Goal: Task Accomplishment & Management: Use online tool/utility

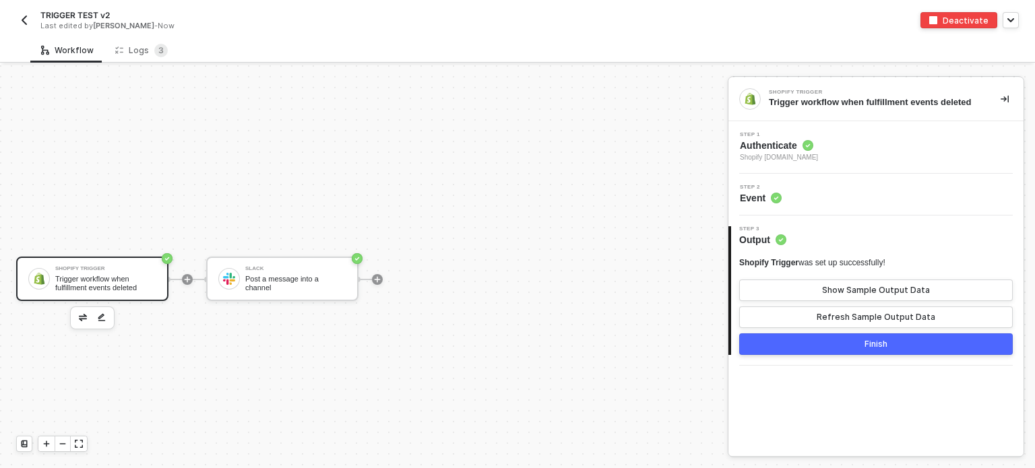
scroll to position [24, 0]
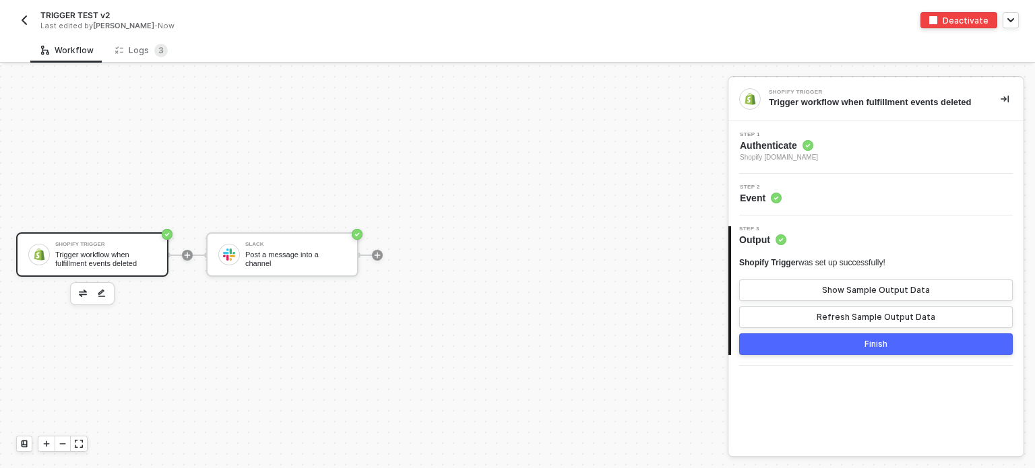
click at [490, 130] on div "Shopify Trigger Trigger workflow when fulfillment events deleted Slack Post a m…" at bounding box center [360, 255] width 721 height 428
drag, startPoint x: 559, startPoint y: 187, endPoint x: 576, endPoint y: 180, distance: 18.1
click at [564, 185] on div "Shopify Trigger Trigger workflow when fulfillment events deleted Slack Post a m…" at bounding box center [360, 255] width 721 height 428
click at [802, 158] on span "Shopify [DOMAIN_NAME]" at bounding box center [779, 157] width 78 height 11
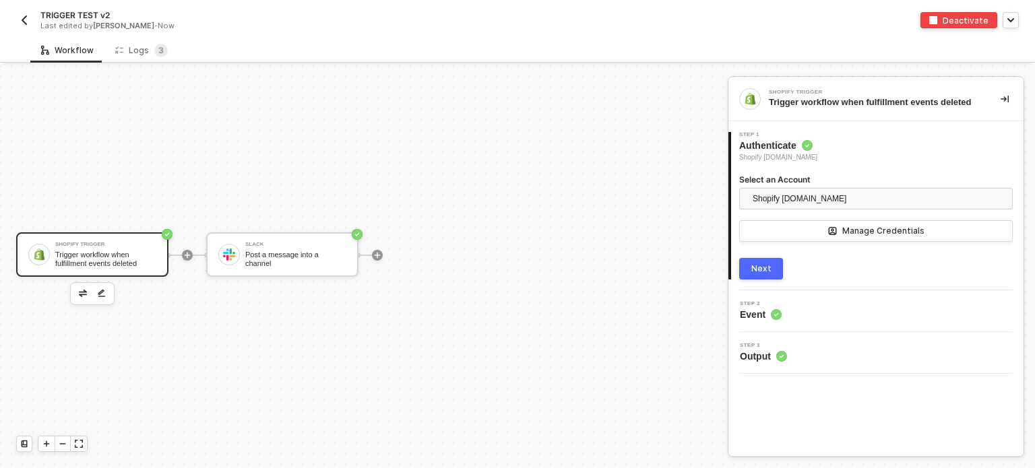
click at [752, 266] on div "Next" at bounding box center [761, 268] width 20 height 11
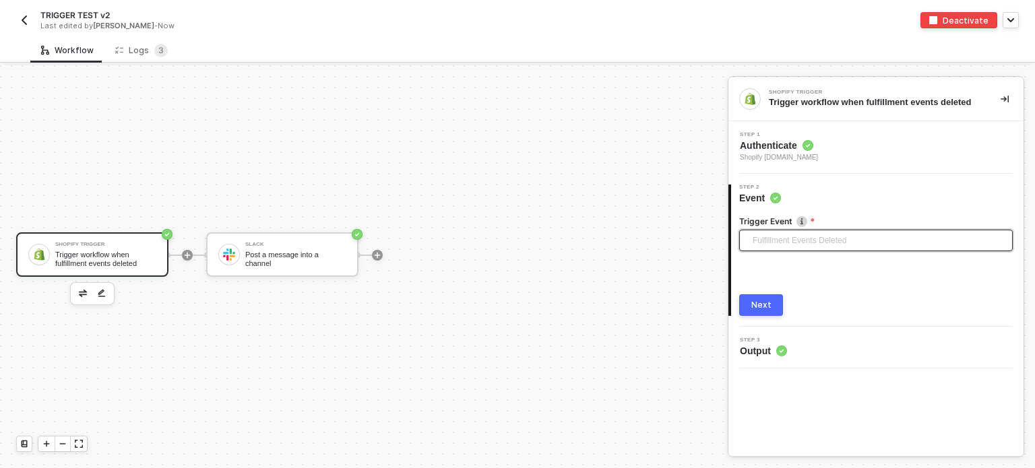
click at [796, 230] on span "Fulfillment Events Deleted" at bounding box center [878, 240] width 252 height 20
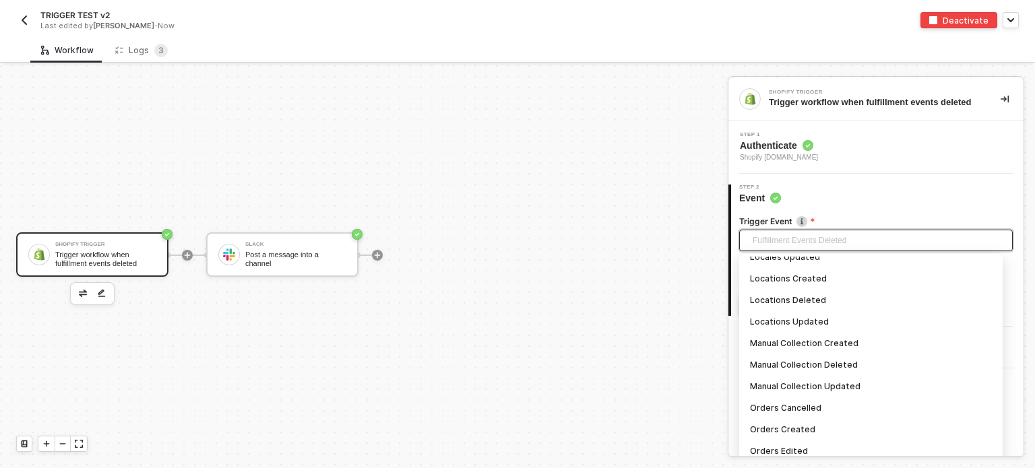
scroll to position [851, 0]
click at [810, 278] on div "Manual Collection Created" at bounding box center [871, 278] width 242 height 15
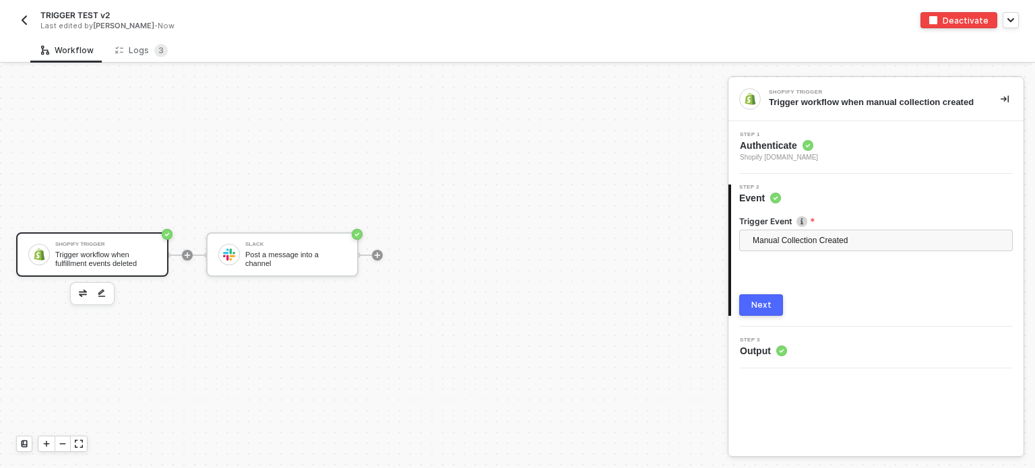
click at [754, 301] on div "Next" at bounding box center [761, 305] width 20 height 11
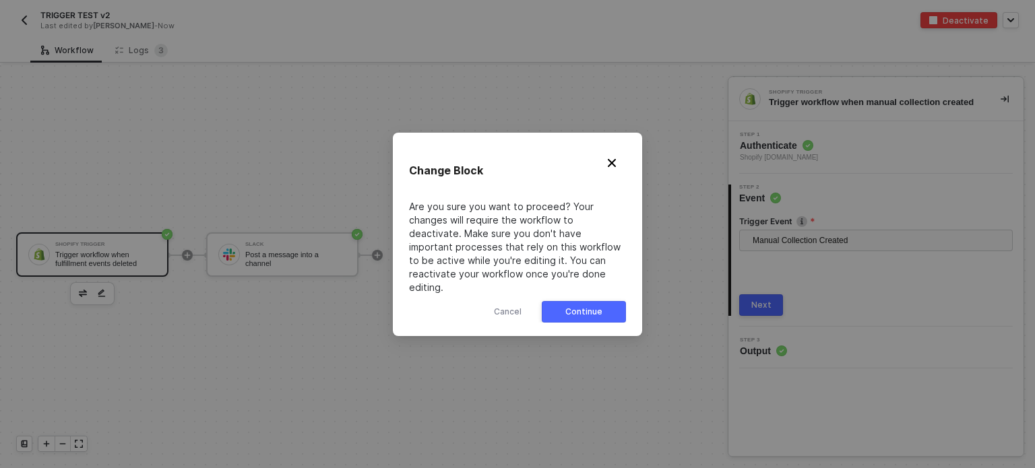
click at [599, 306] on div "Continue" at bounding box center [583, 311] width 37 height 11
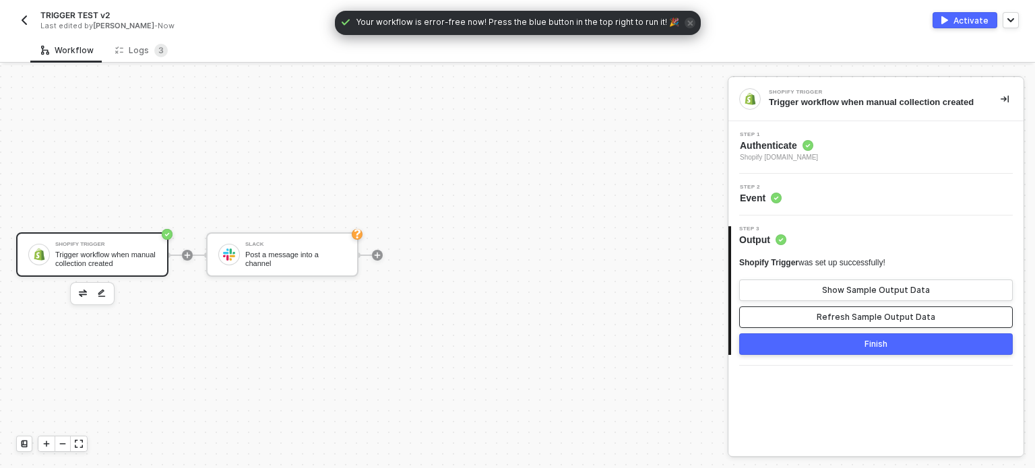
click at [798, 319] on button "Refresh Sample Output Data" at bounding box center [875, 317] width 273 height 22
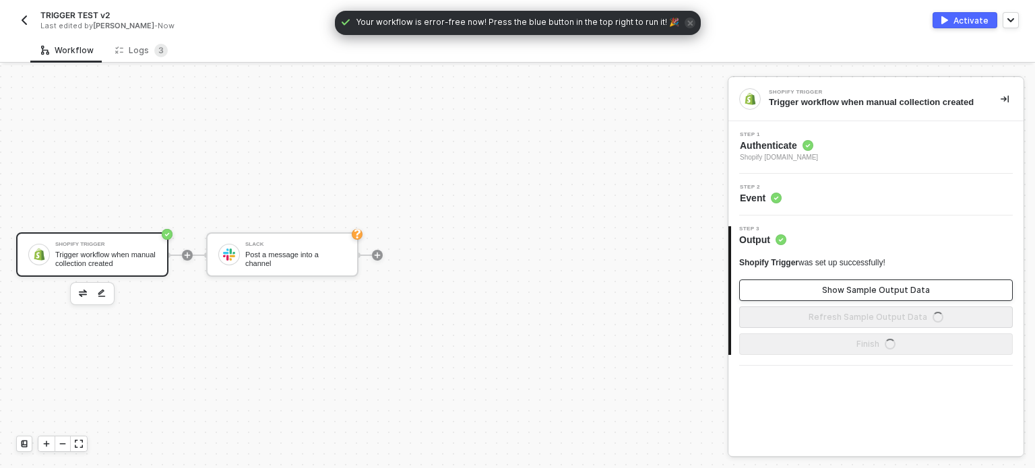
click at [812, 287] on button "Show Sample Output Data" at bounding box center [875, 291] width 273 height 22
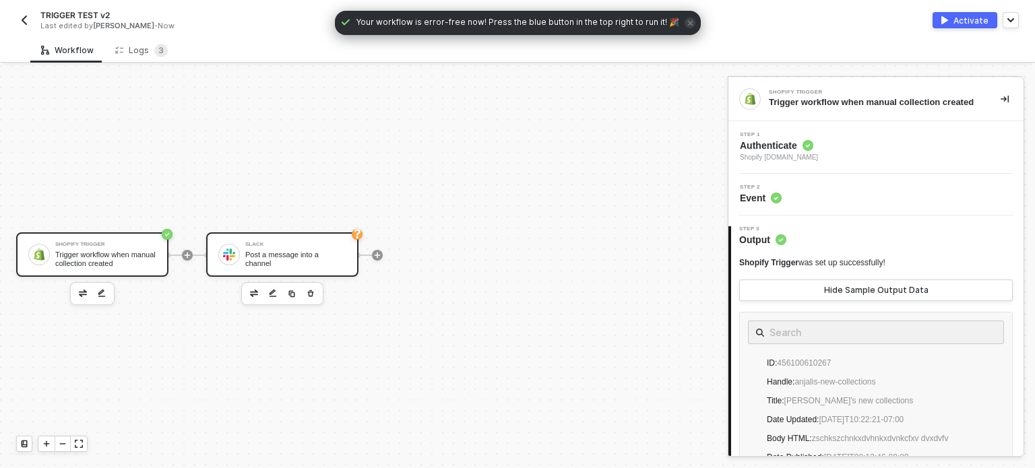
click at [272, 243] on div "Slack Post a message into a channel" at bounding box center [295, 255] width 101 height 26
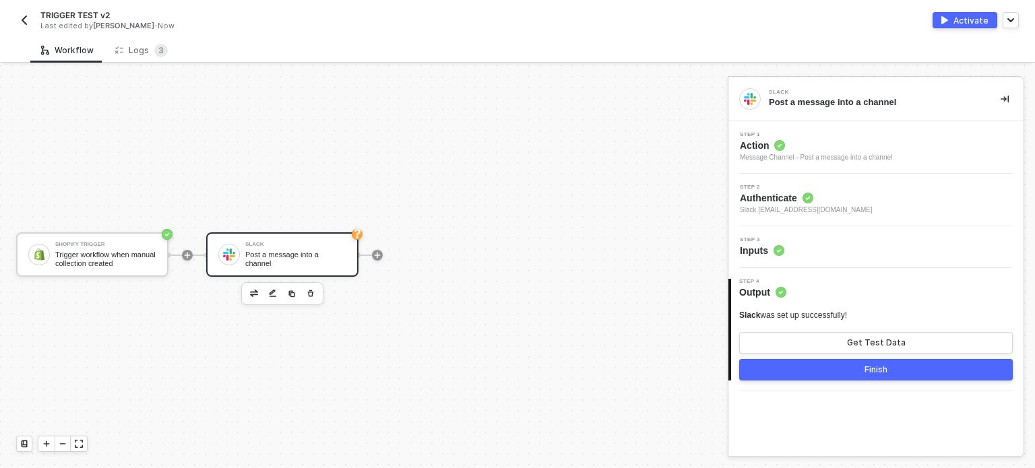
click at [748, 244] on span "Inputs" at bounding box center [762, 250] width 44 height 13
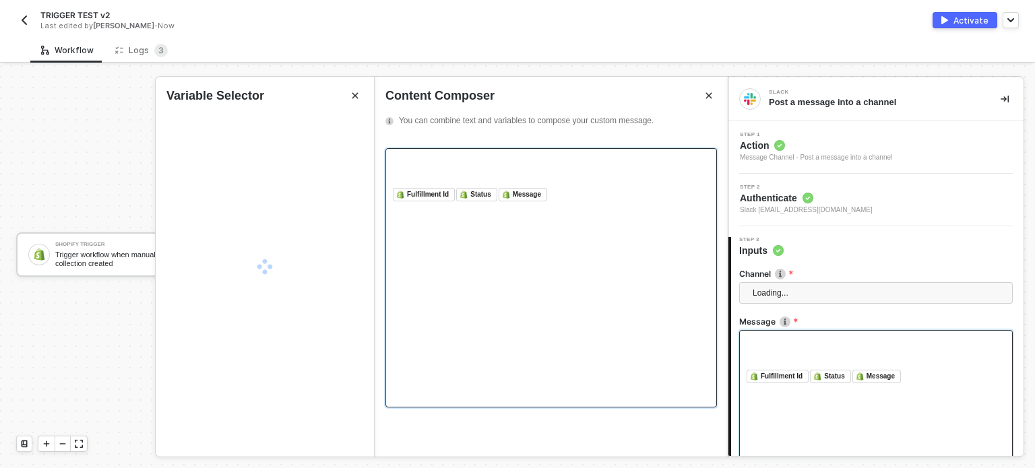
click at [830, 381] on div "﻿ Fulfillment Id ﻿ ﻿ Status ﻿ ﻿ Message ﻿ ﻿" at bounding box center [875, 397] width 273 height 135
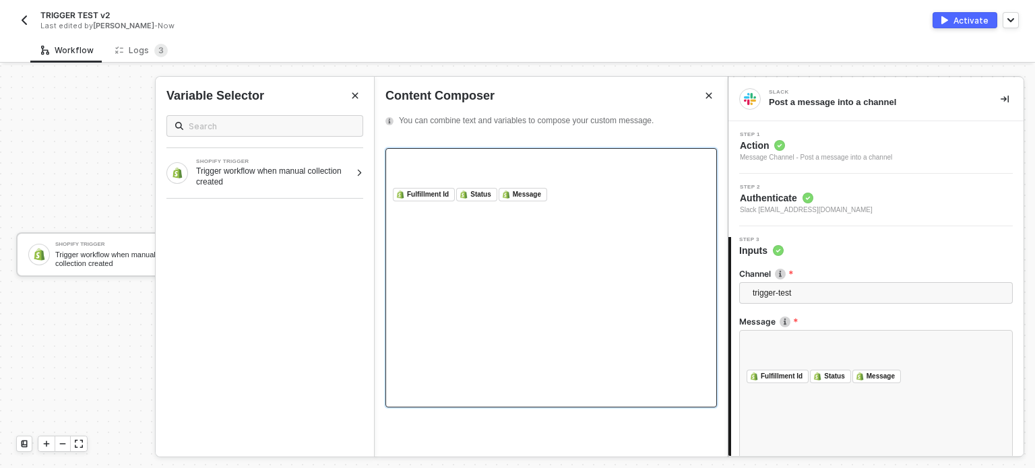
click at [606, 209] on div "﻿ Fulfillment Id ﻿ ﻿ Status ﻿ ﻿ Message ﻿ ﻿" at bounding box center [550, 277] width 331 height 259
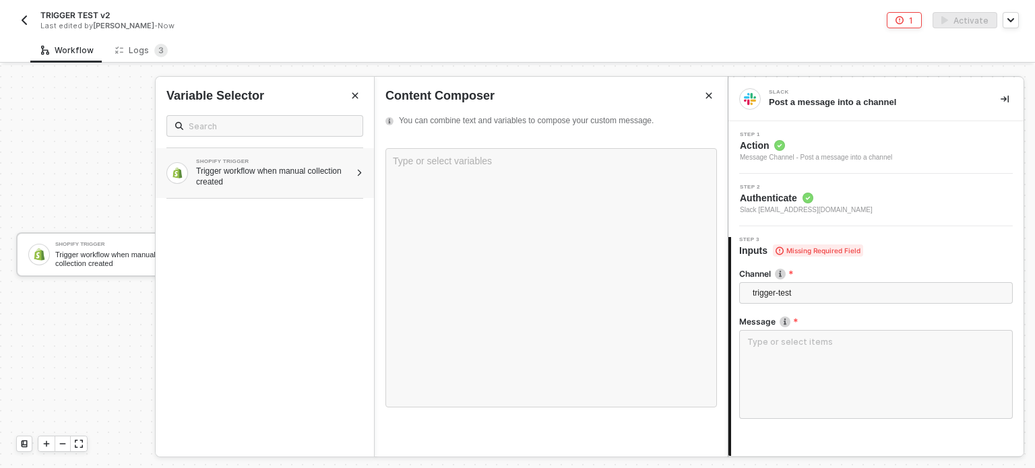
click at [290, 162] on div "SHOPIFY TRIGGER" at bounding box center [273, 161] width 154 height 5
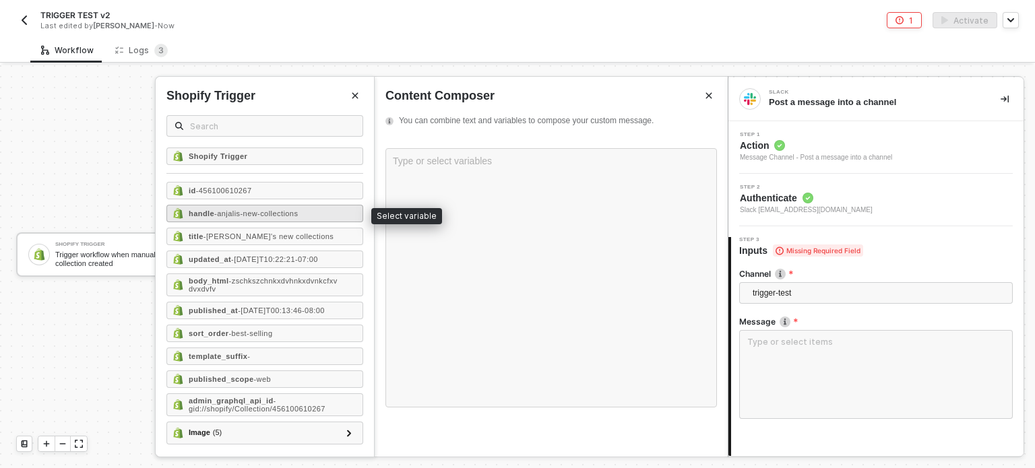
click at [250, 209] on span "- anjalis-new-collections" at bounding box center [256, 213] width 84 height 8
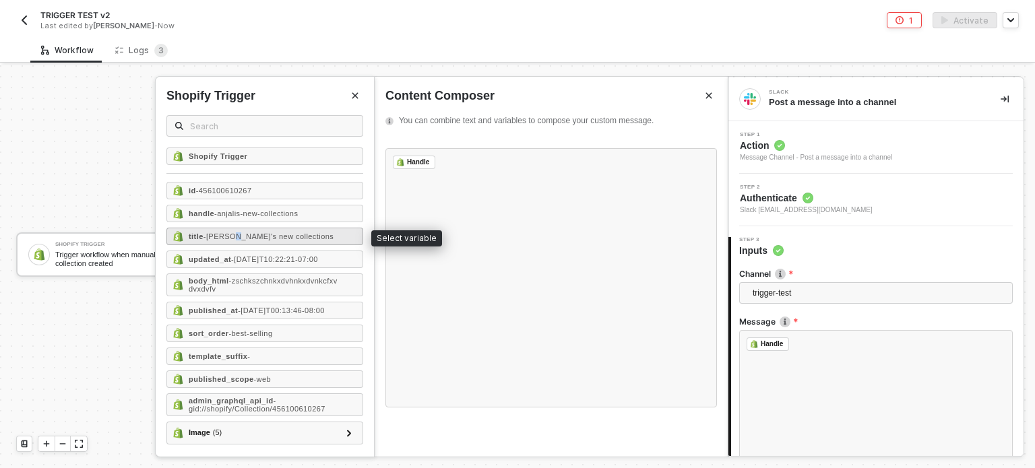
click at [232, 234] on span "- [PERSON_NAME]'s new collections" at bounding box center [268, 236] width 130 height 8
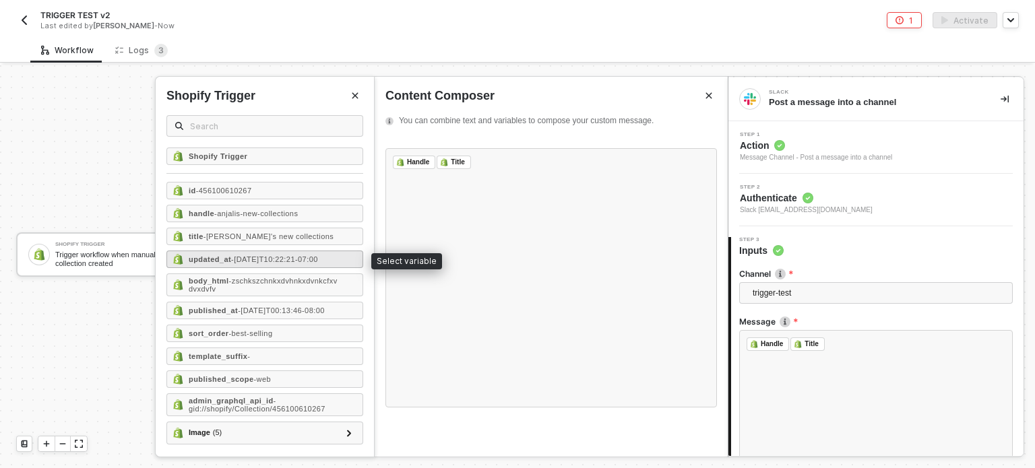
click at [230, 263] on div "updated_at - 2025-09-01T10:22:21-07:00" at bounding box center [264, 260] width 197 height 18
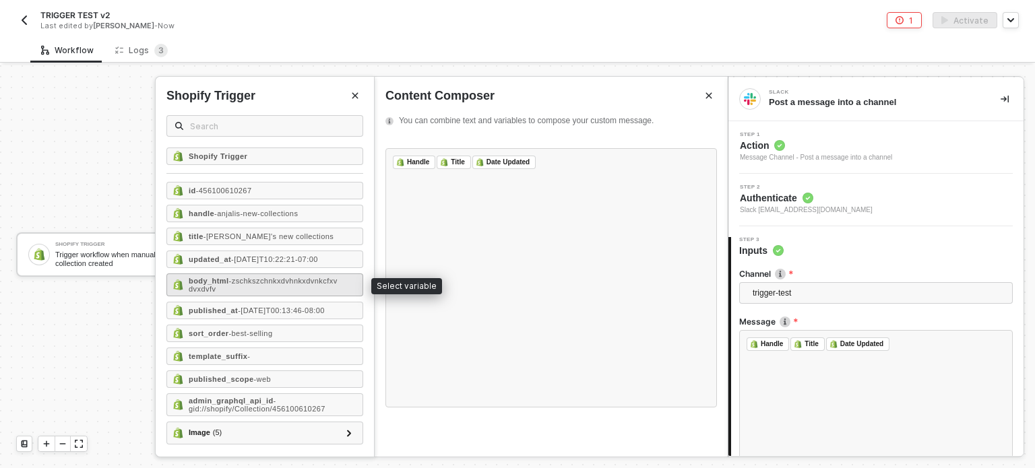
click at [234, 291] on div "body_html - zschkszchnkxdvhnkxdvnkcfxv dvxdvfv" at bounding box center [264, 284] width 197 height 23
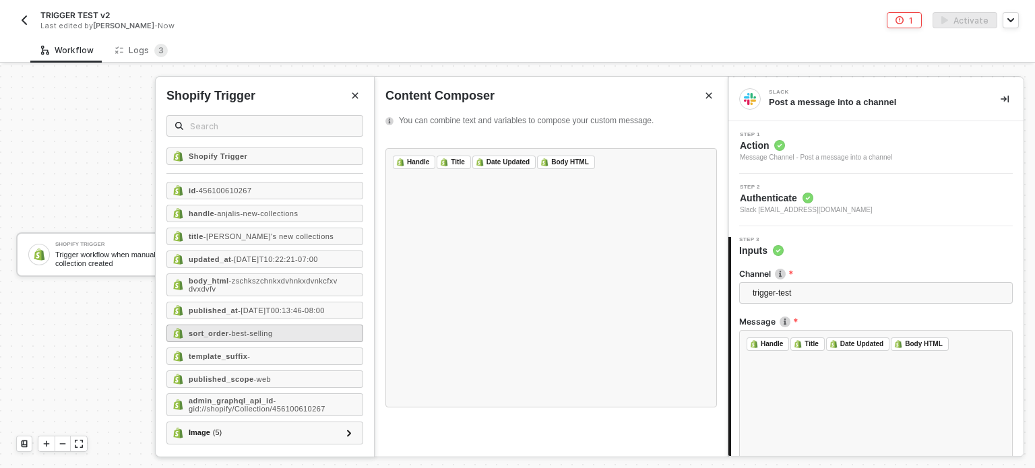
drag, startPoint x: 234, startPoint y: 314, endPoint x: 236, endPoint y: 329, distance: 15.6
click at [234, 315] on div "published_at - [DATE]T00:13:46-08:00" at bounding box center [264, 311] width 197 height 18
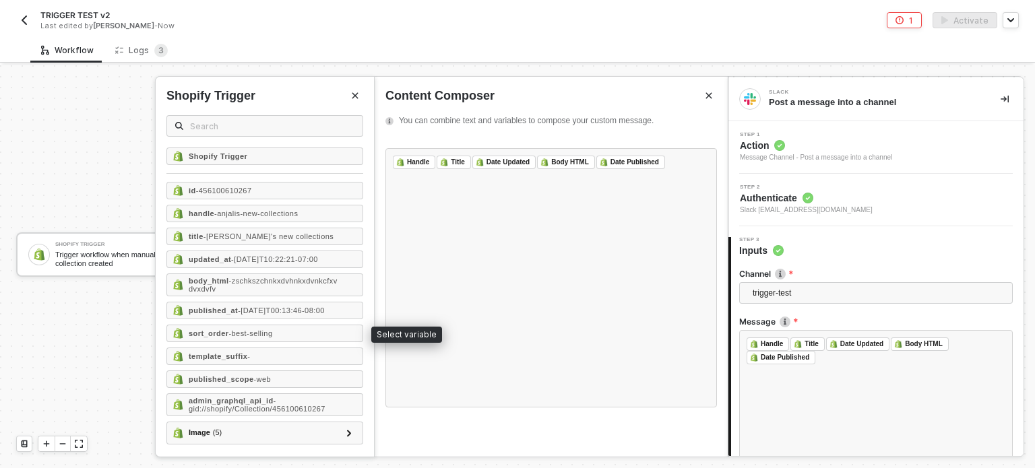
drag, startPoint x: 236, startPoint y: 338, endPoint x: 237, endPoint y: 366, distance: 27.6
click at [236, 339] on div "id - 456100610267 handle - anjalis-new-collections title - Anjali's new collect…" at bounding box center [264, 313] width 197 height 263
click at [234, 364] on div "id - 456100610267 handle - anjalis-new-collections title - Anjali's new collect…" at bounding box center [264, 313] width 197 height 263
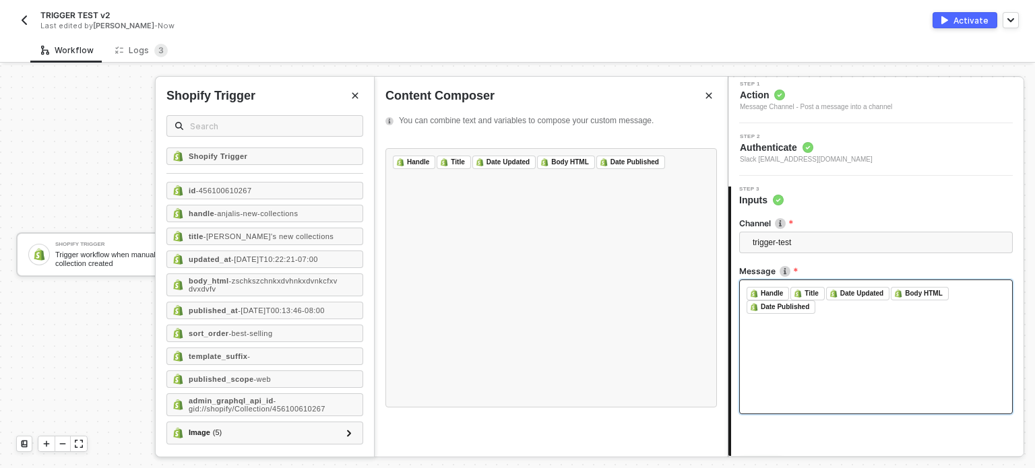
scroll to position [125, 0]
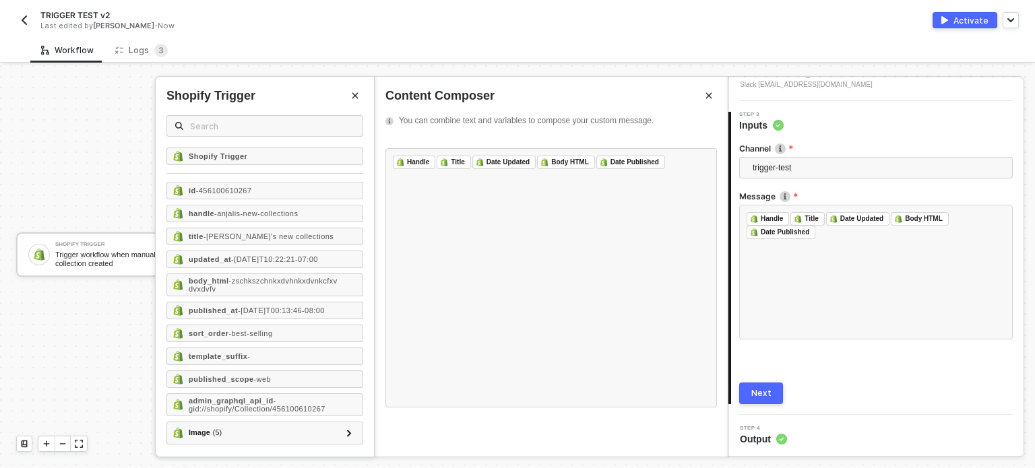
click at [761, 392] on div "Next" at bounding box center [761, 393] width 20 height 11
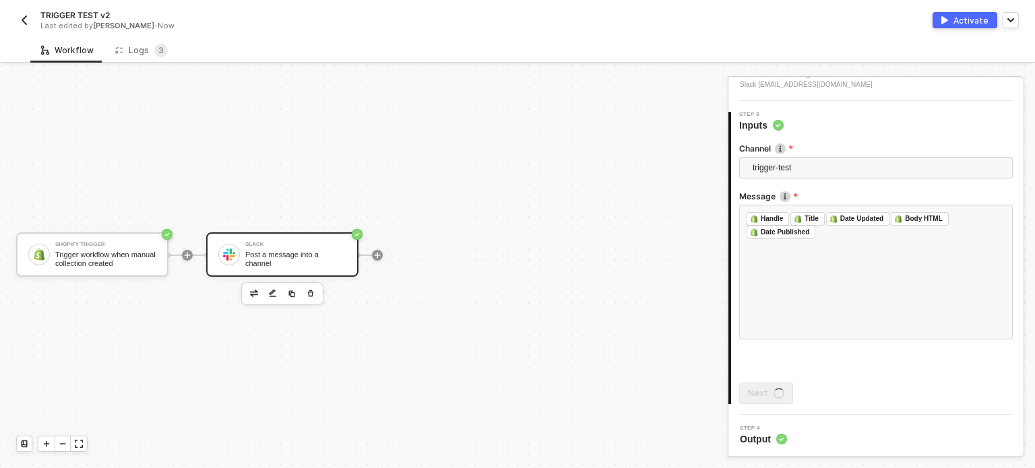
scroll to position [0, 0]
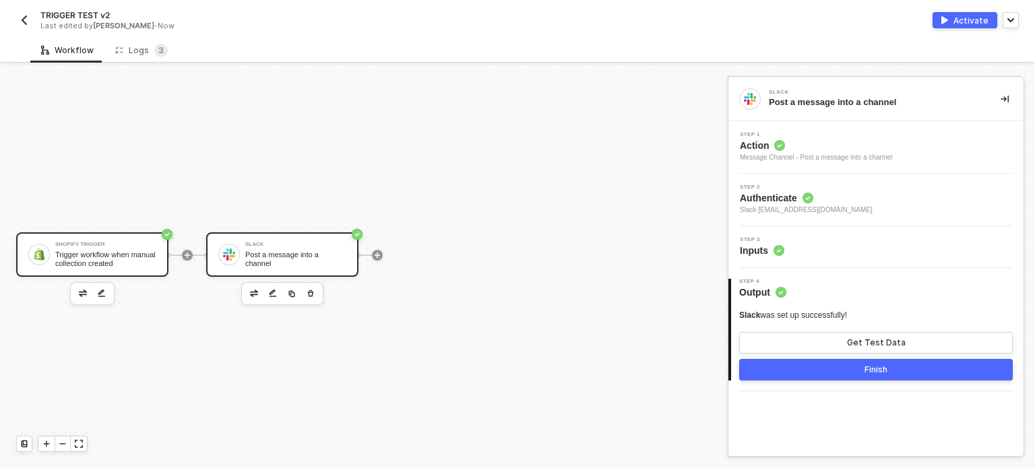
click at [140, 239] on div "Shopify Trigger Trigger workflow when manual collection created" at bounding box center [92, 254] width 152 height 44
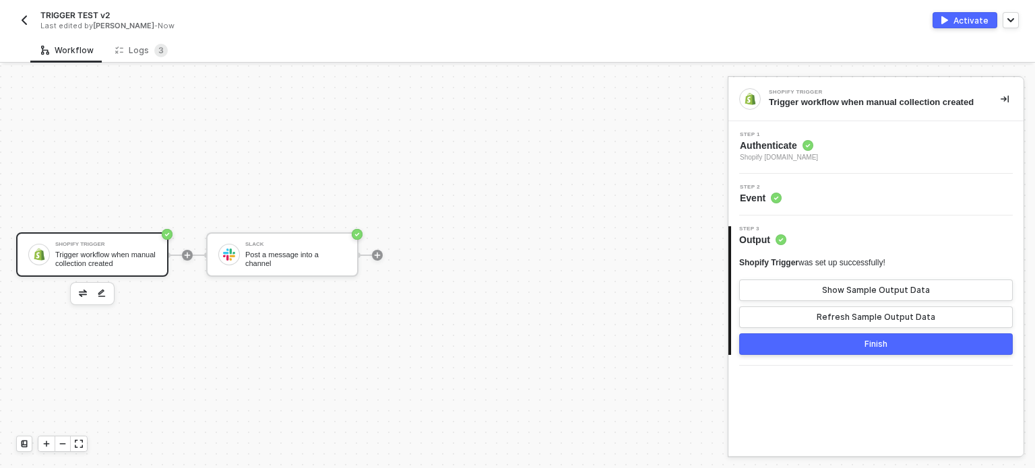
click at [779, 156] on span "Shopify [DOMAIN_NAME]" at bounding box center [779, 157] width 78 height 11
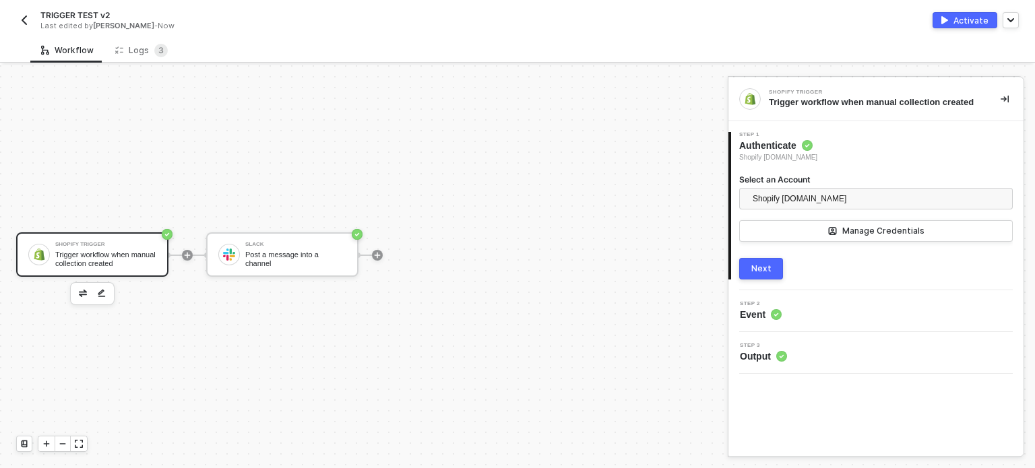
click at [763, 269] on div "Next" at bounding box center [761, 268] width 20 height 11
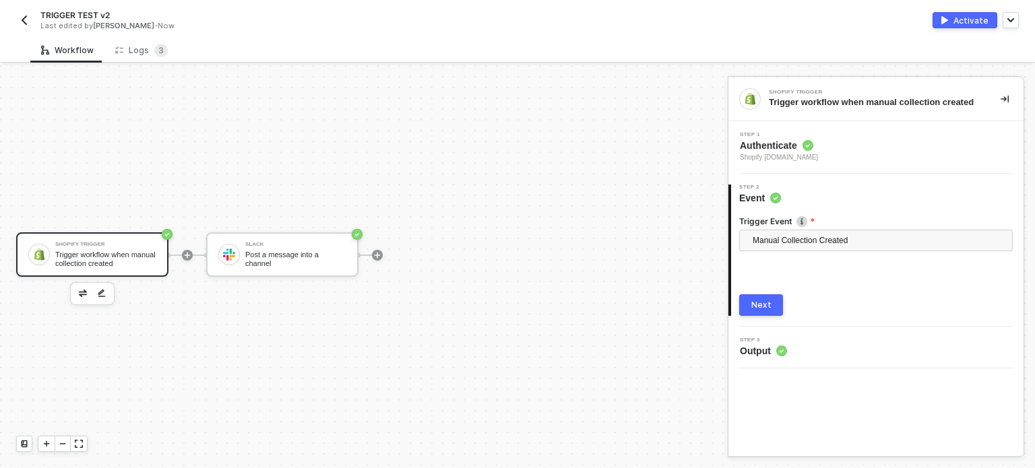
click at [756, 300] on div "Next" at bounding box center [761, 305] width 20 height 11
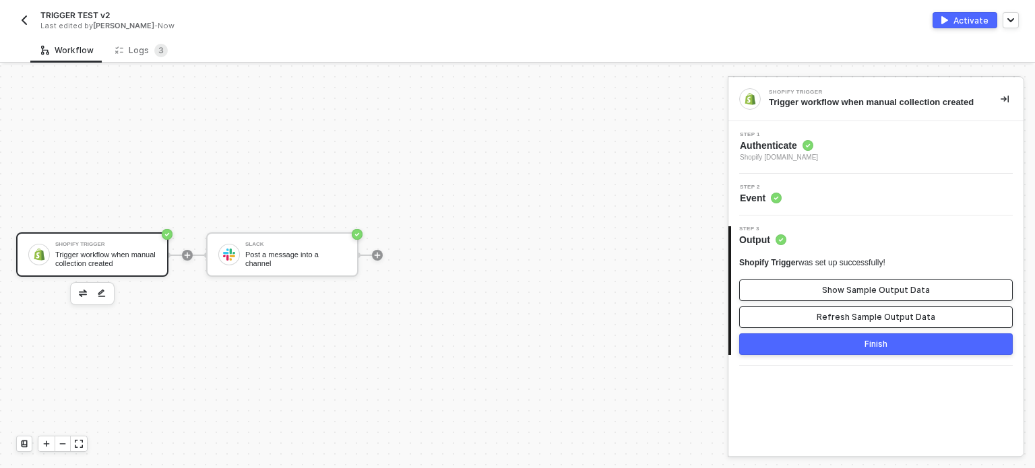
drag, startPoint x: 928, startPoint y: 317, endPoint x: 904, endPoint y: 288, distance: 37.9
click at [927, 314] on div "Refresh Sample Output Data" at bounding box center [875, 317] width 119 height 11
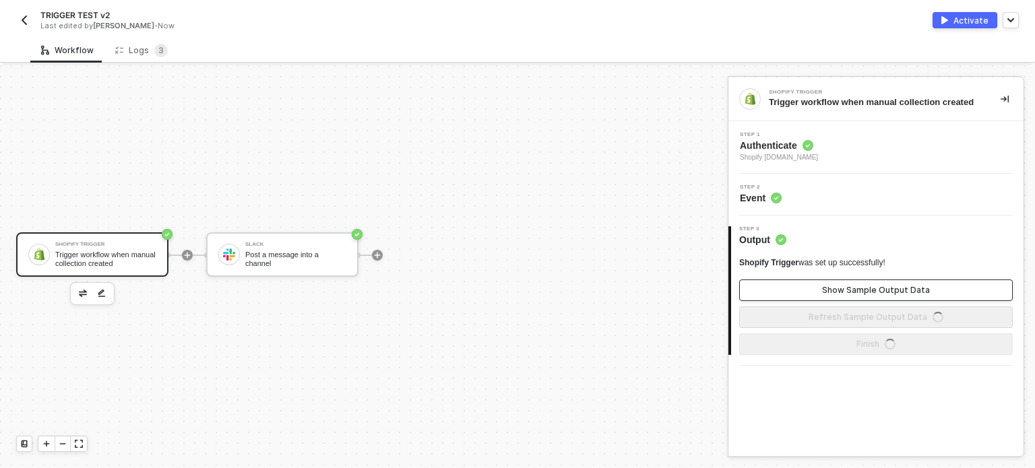
click at [904, 288] on div "Show Sample Output Data" at bounding box center [876, 290] width 108 height 11
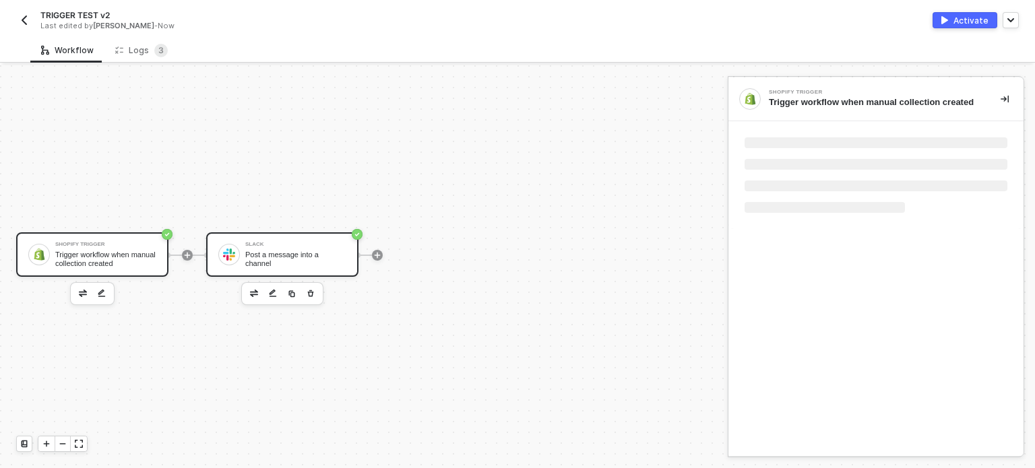
click at [316, 247] on div "Slack" at bounding box center [295, 244] width 101 height 5
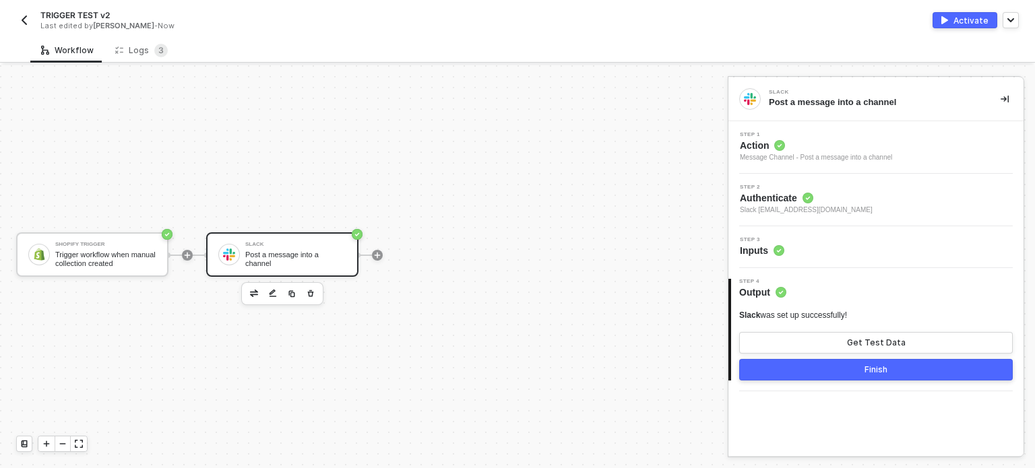
click at [761, 245] on span "Inputs" at bounding box center [762, 250] width 44 height 13
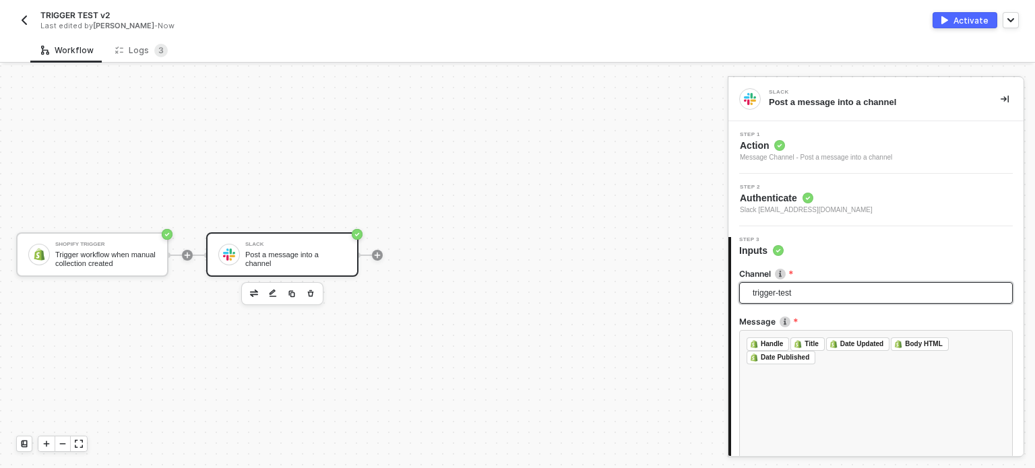
scroll to position [125, 0]
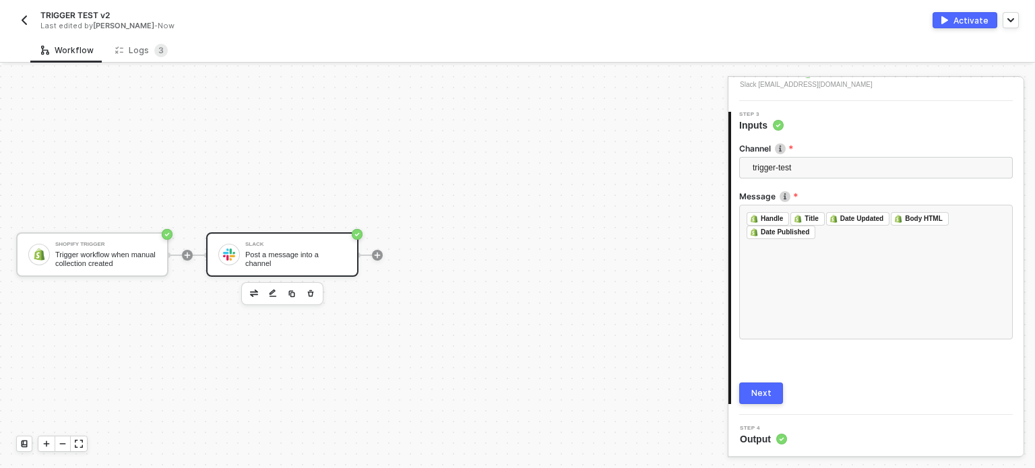
click at [760, 394] on div "Next" at bounding box center [761, 393] width 20 height 11
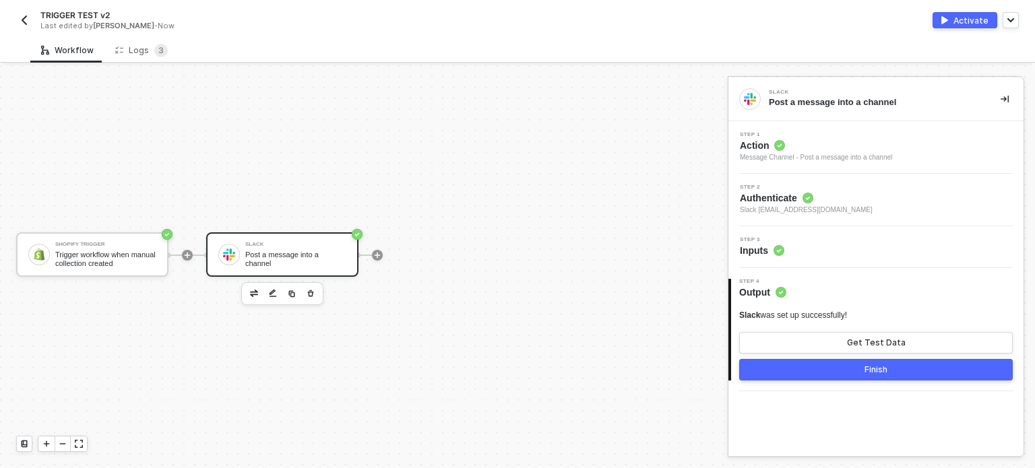
scroll to position [0, 0]
click at [799, 340] on button "Get Test Data" at bounding box center [875, 343] width 273 height 22
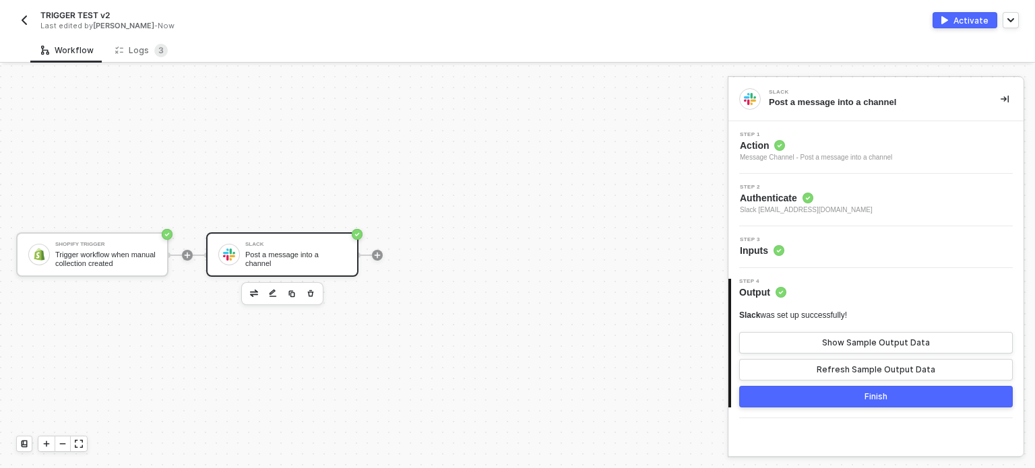
click at [960, 15] on div "Activate" at bounding box center [970, 20] width 35 height 11
click at [221, 109] on div "Shopify Trigger Trigger workflow when manual collection created Slack Post a me…" at bounding box center [360, 255] width 721 height 428
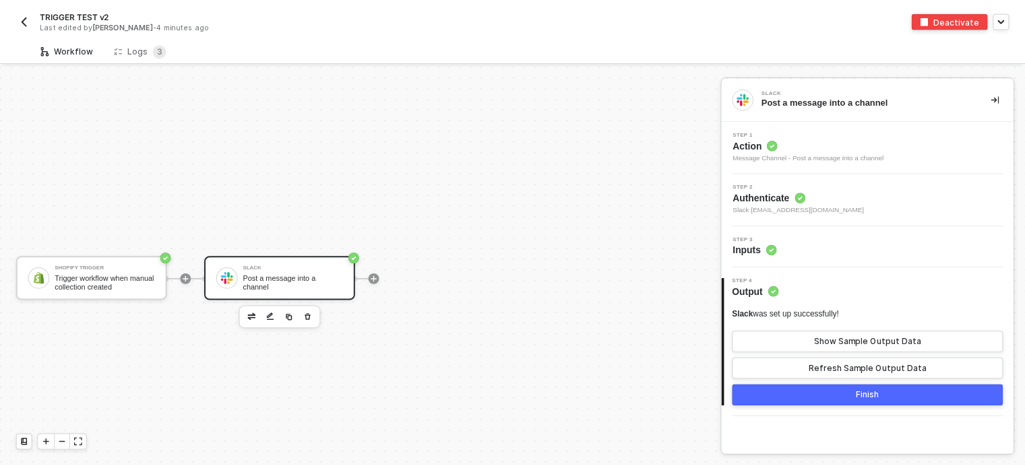
scroll to position [24, 0]
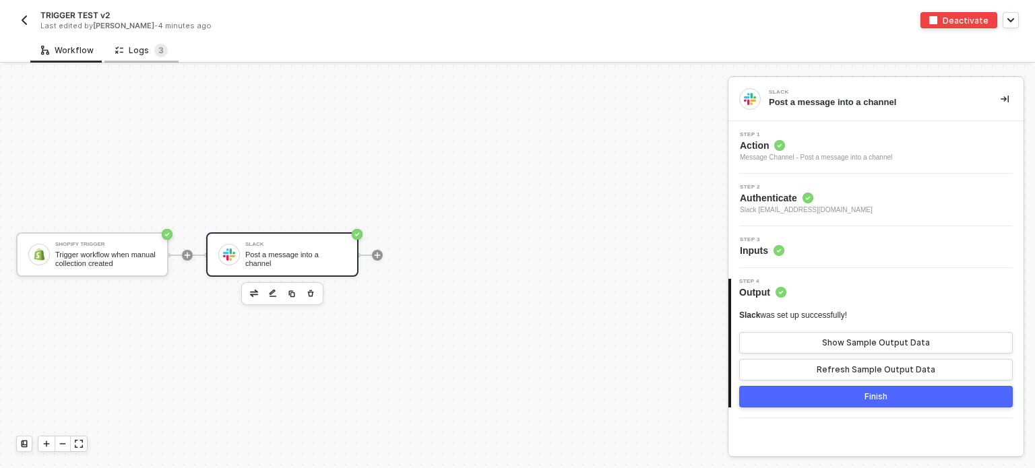
drag, startPoint x: 149, startPoint y: 43, endPoint x: 160, endPoint y: 59, distance: 18.9
click at [160, 61] on div "Logs 3" at bounding box center [141, 50] width 74 height 25
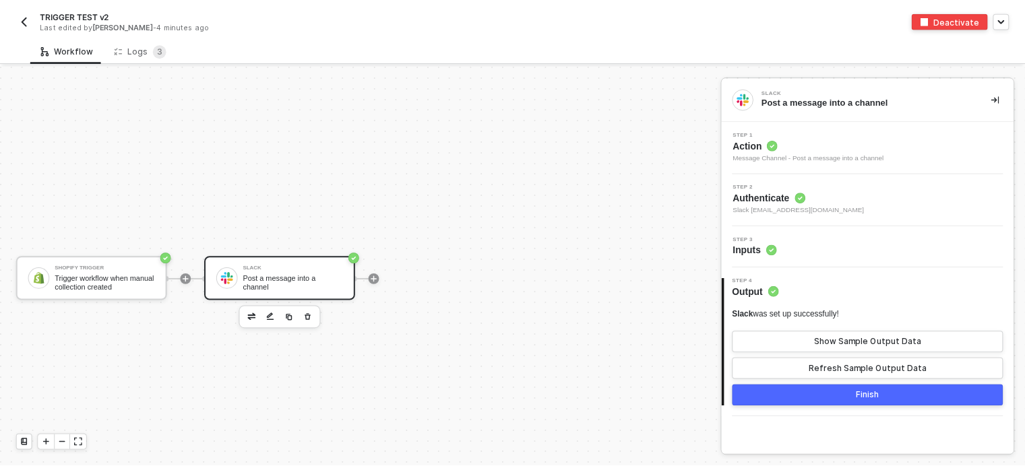
scroll to position [24, 0]
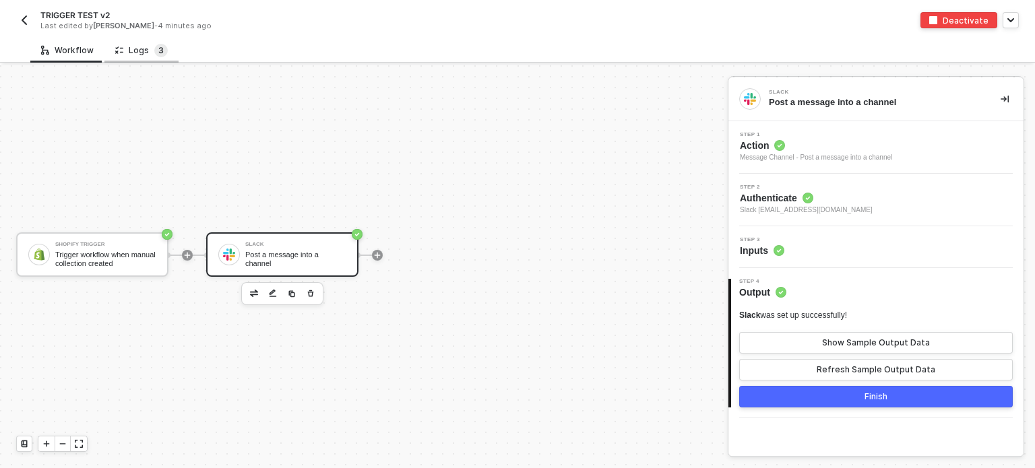
click at [154, 52] on sup "3" at bounding box center [160, 50] width 13 height 13
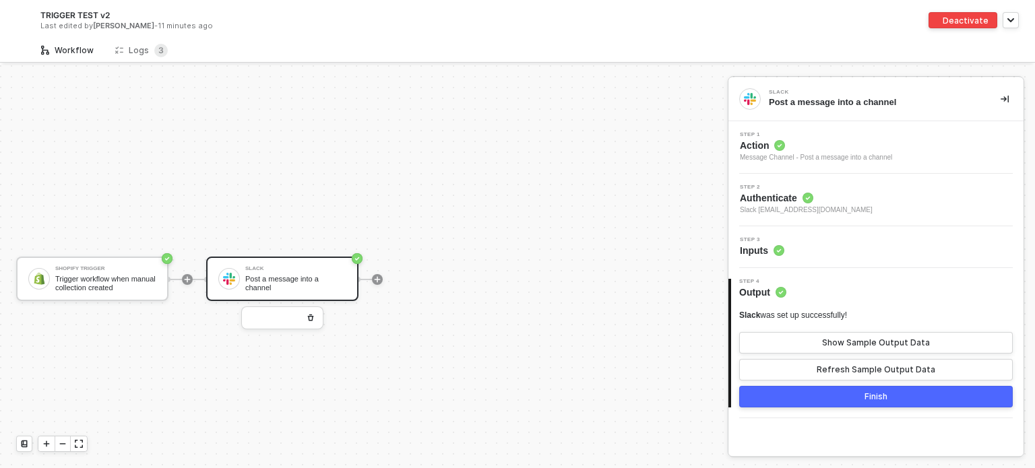
scroll to position [24, 0]
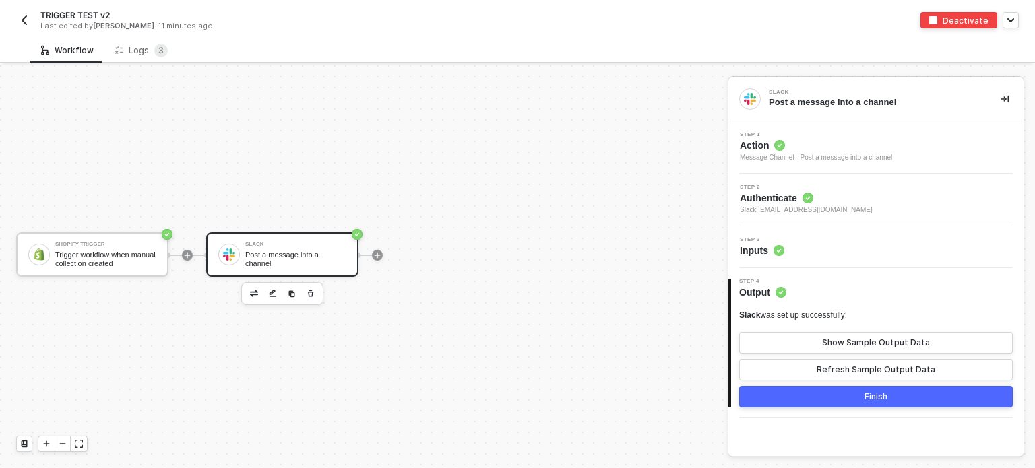
drag, startPoint x: 379, startPoint y: 214, endPoint x: 612, endPoint y: 210, distance: 233.1
click at [380, 214] on div at bounding box center [377, 255] width 179 height 105
click at [129, 280] on div at bounding box center [187, 255] width 179 height 105
click at [133, 252] on div "Trigger workflow when manual collection created" at bounding box center [105, 259] width 101 height 17
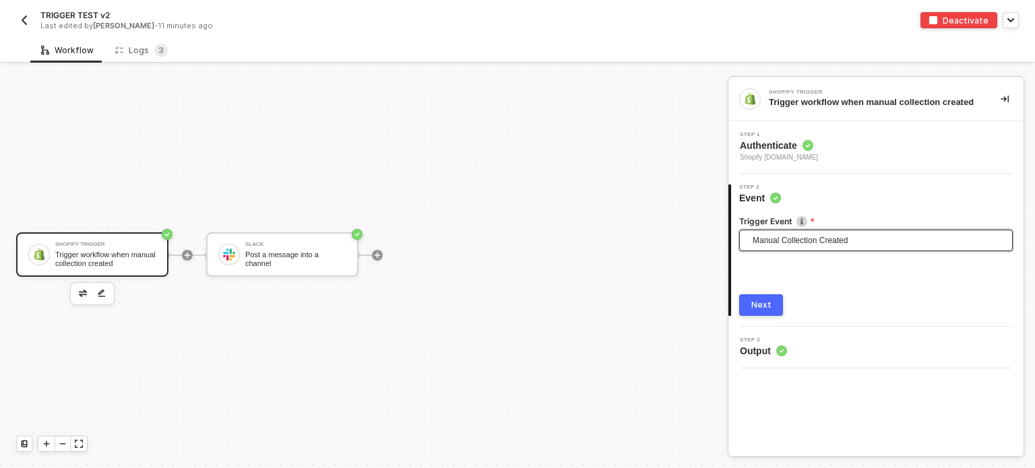
click at [828, 247] on span "Manual Collection Created" at bounding box center [878, 240] width 252 height 20
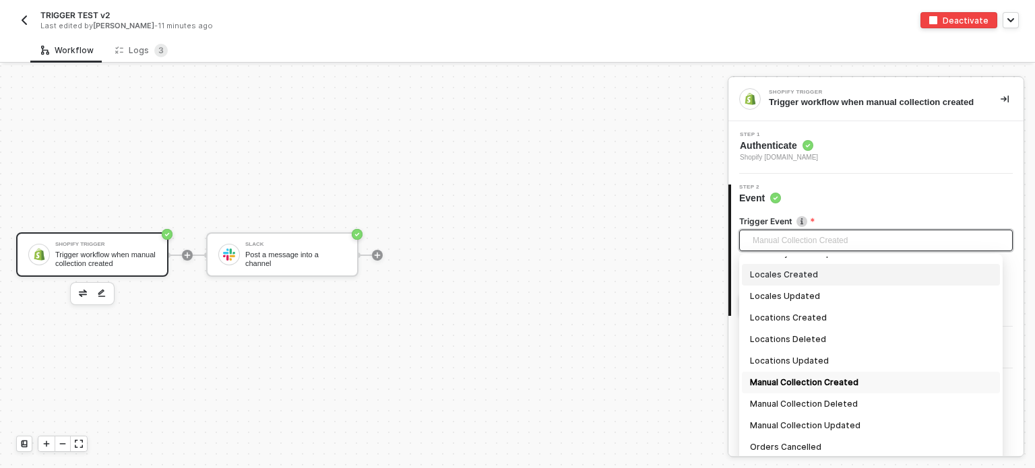
scroll to position [749, 0]
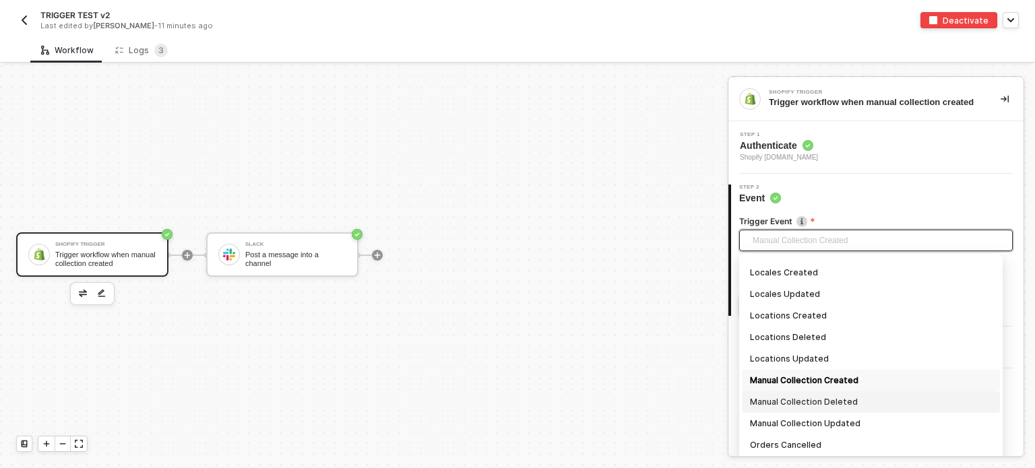
click at [808, 403] on div "Manual Collection Deleted" at bounding box center [871, 402] width 242 height 15
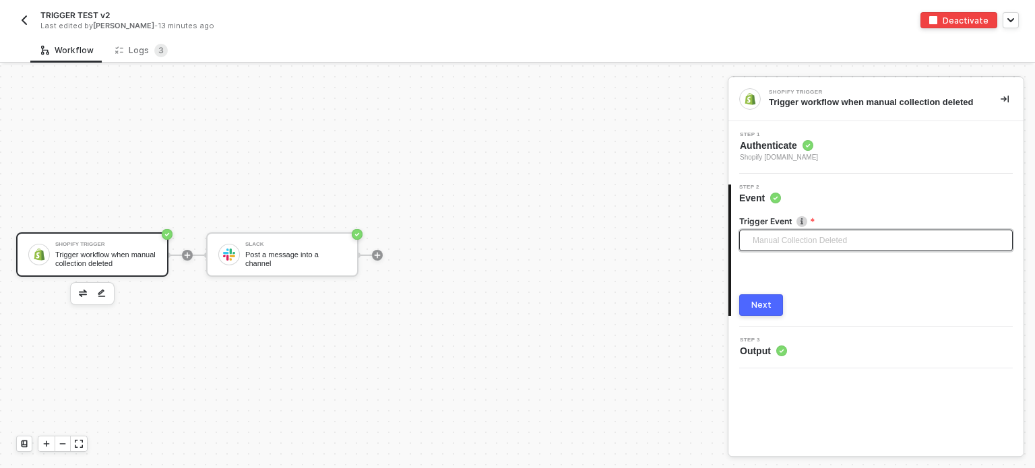
click at [788, 240] on span "Manual Collection Deleted" at bounding box center [878, 240] width 252 height 20
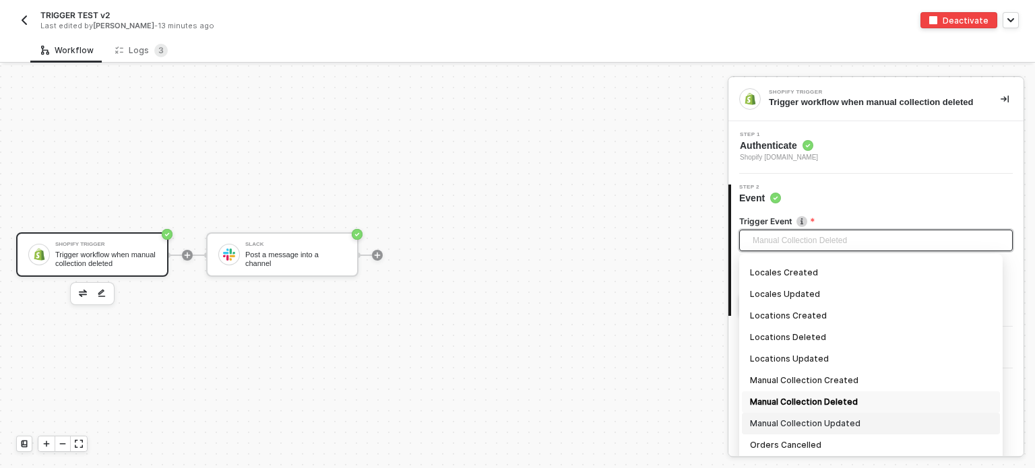
click at [806, 420] on div "Manual Collection Updated" at bounding box center [871, 423] width 242 height 15
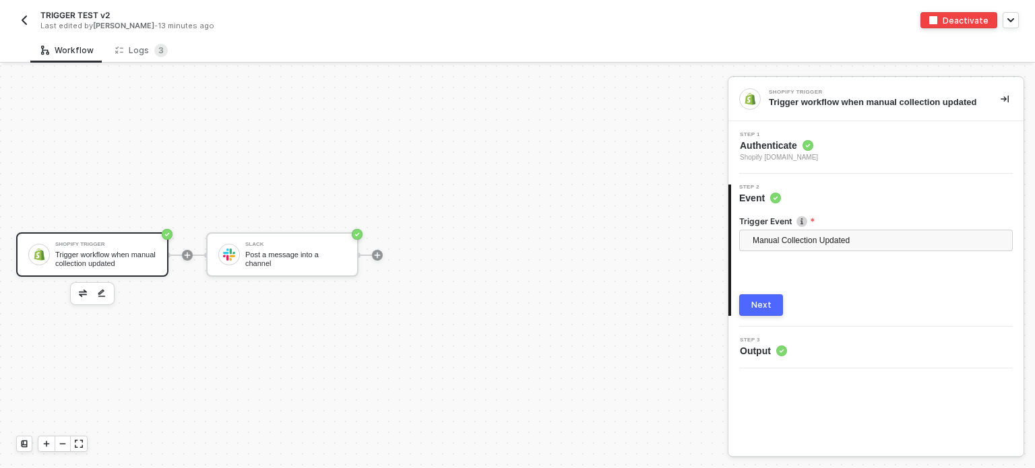
click at [771, 306] on button "Next" at bounding box center [761, 305] width 44 height 22
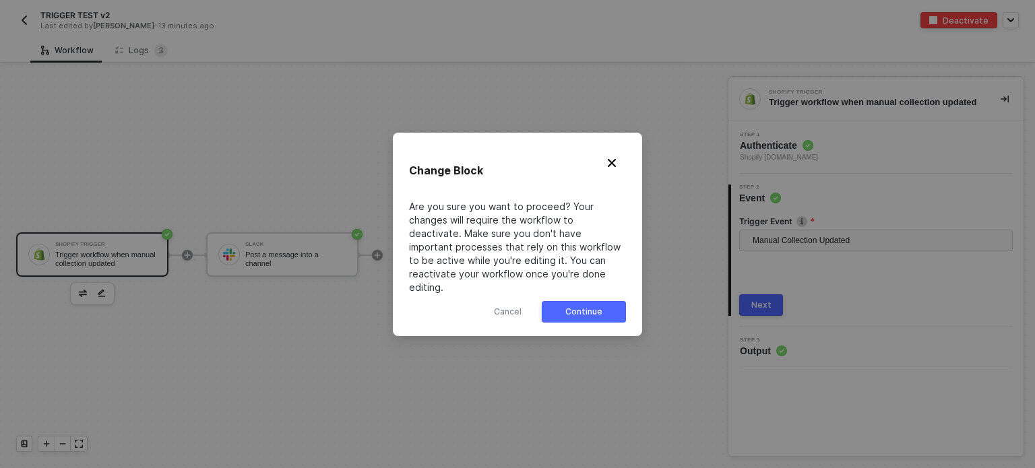
click at [607, 309] on button "Continue" at bounding box center [584, 312] width 84 height 22
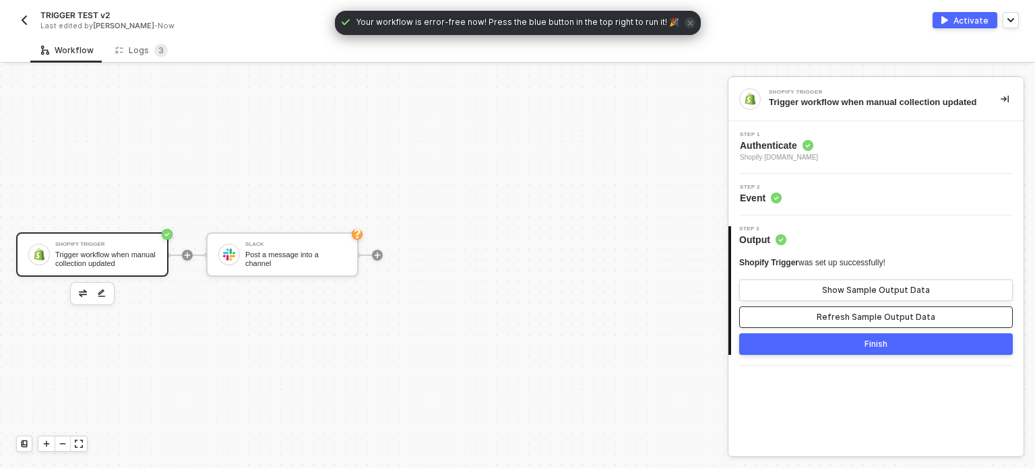
click at [822, 313] on div "Refresh Sample Output Data" at bounding box center [875, 317] width 119 height 11
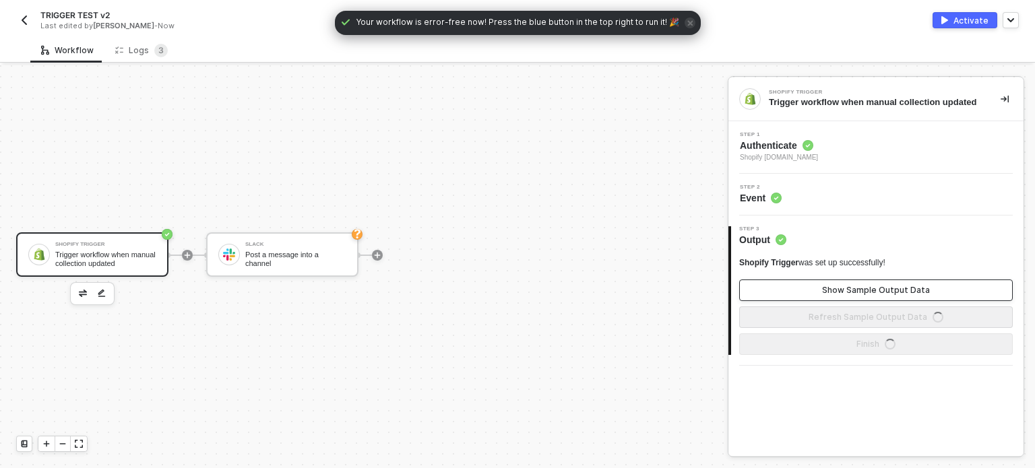
click at [824, 285] on button "Show Sample Output Data" at bounding box center [875, 291] width 273 height 22
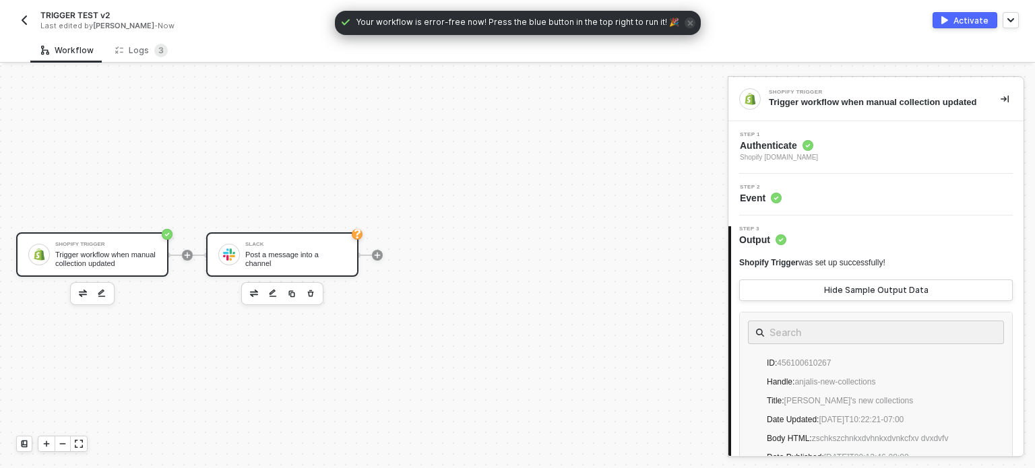
click at [311, 261] on div "Post a message into a channel" at bounding box center [295, 259] width 101 height 17
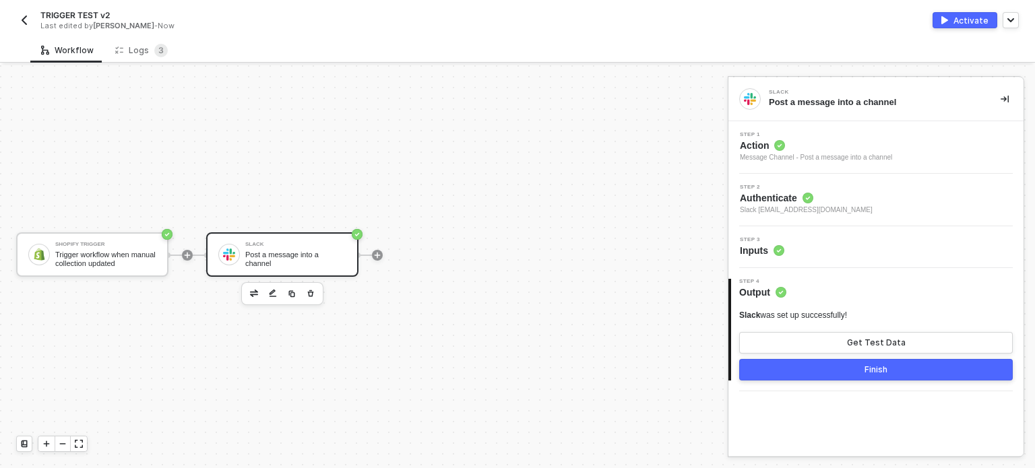
click at [757, 251] on span "Inputs" at bounding box center [762, 250] width 44 height 13
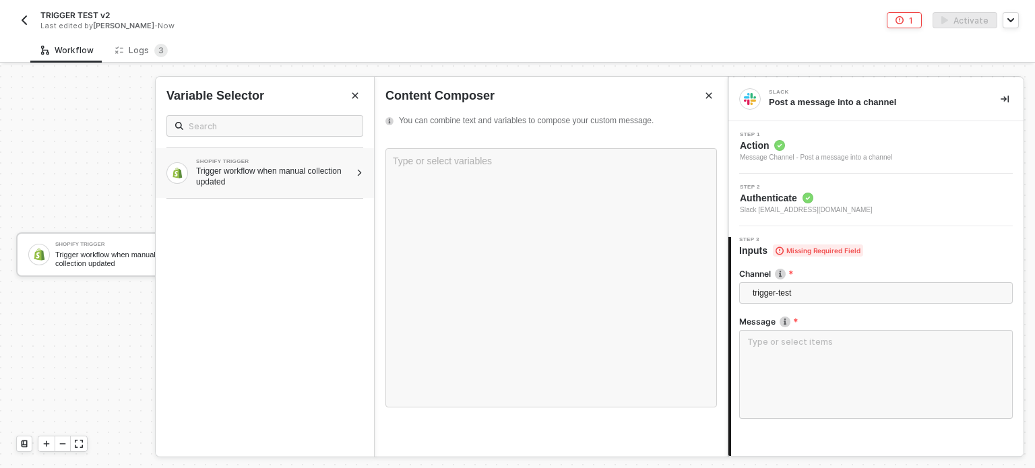
click at [304, 169] on div "Trigger workflow when manual collection updated" at bounding box center [273, 177] width 154 height 22
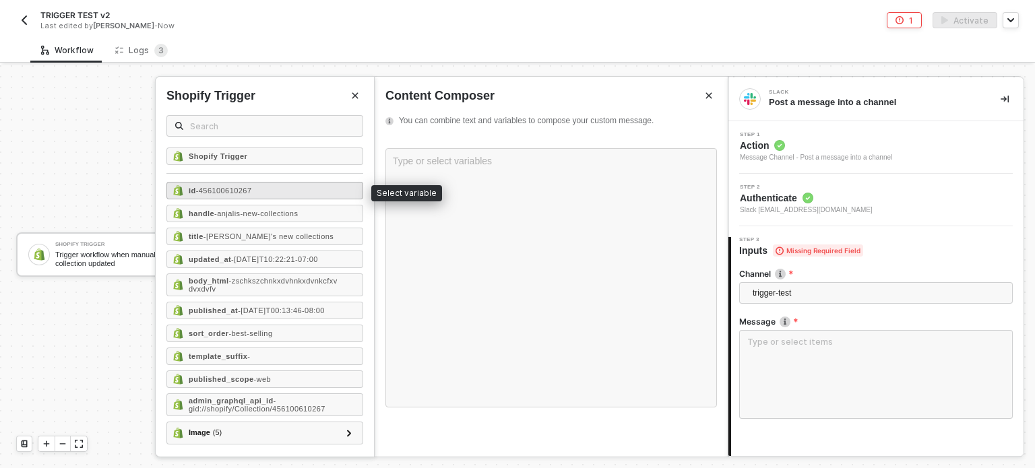
click at [255, 192] on div "id - 456100610267" at bounding box center [264, 191] width 197 height 18
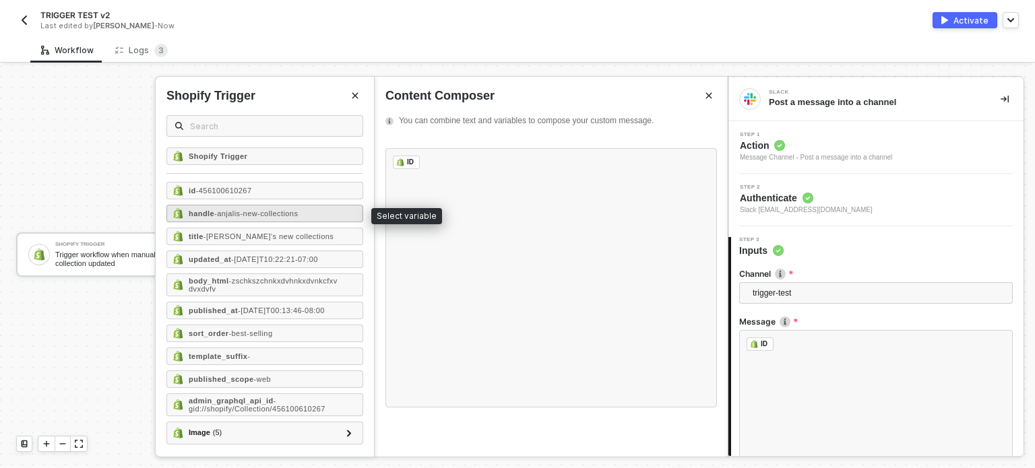
click at [283, 218] on div "handle - anjalis-new-collections" at bounding box center [264, 214] width 197 height 18
click at [271, 237] on span "- [PERSON_NAME]'s new collections" at bounding box center [268, 236] width 130 height 8
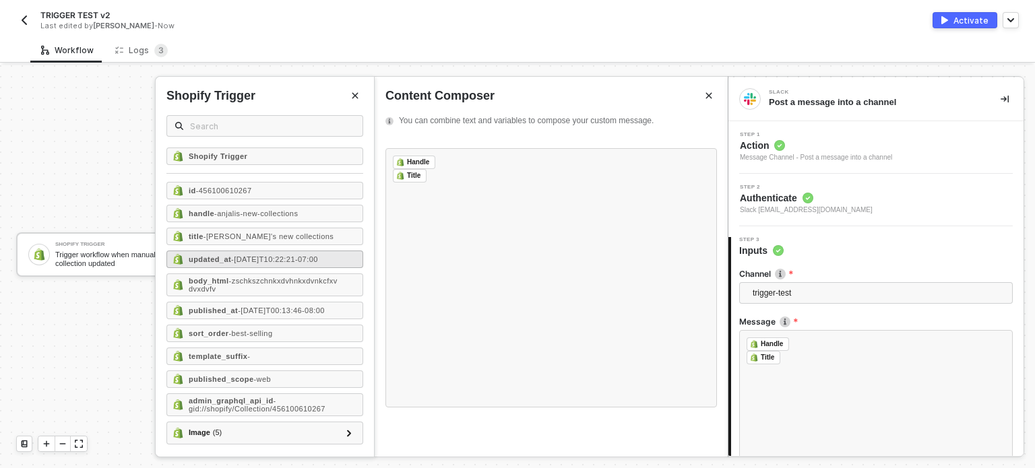
click at [269, 257] on span "- [DATE]T10:22:21-07:00" at bounding box center [274, 259] width 87 height 8
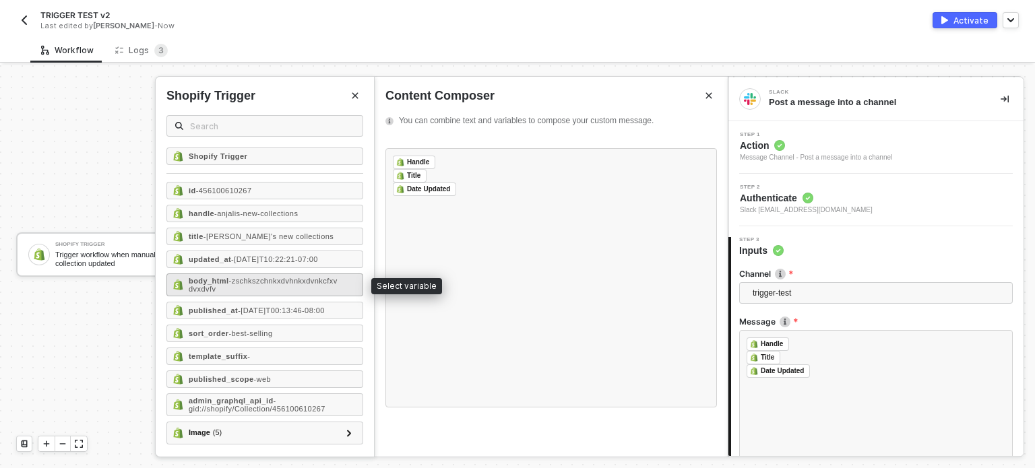
click at [265, 277] on span "- zschkszchnkxdvhnkxdvnkcfxv dvxdvfv" at bounding box center [263, 285] width 149 height 16
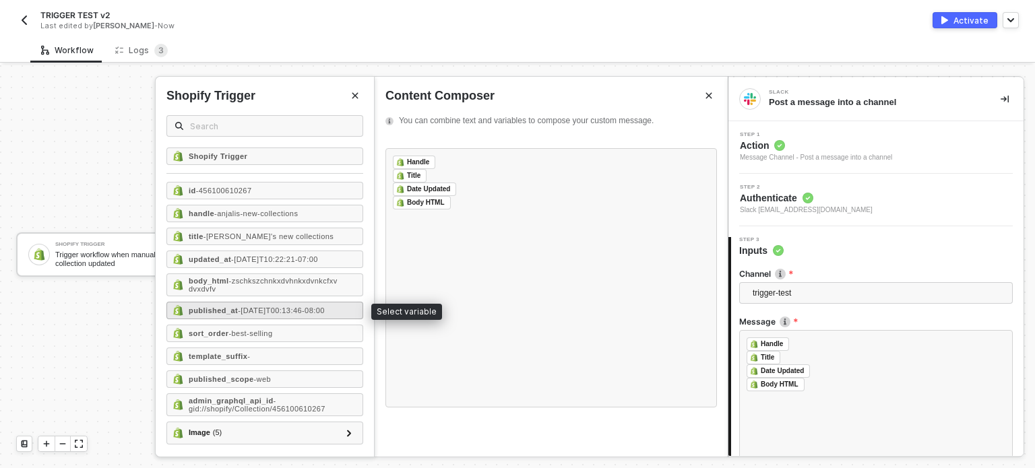
click at [259, 302] on div "published_at - [DATE]T00:13:46-08:00" at bounding box center [264, 311] width 197 height 18
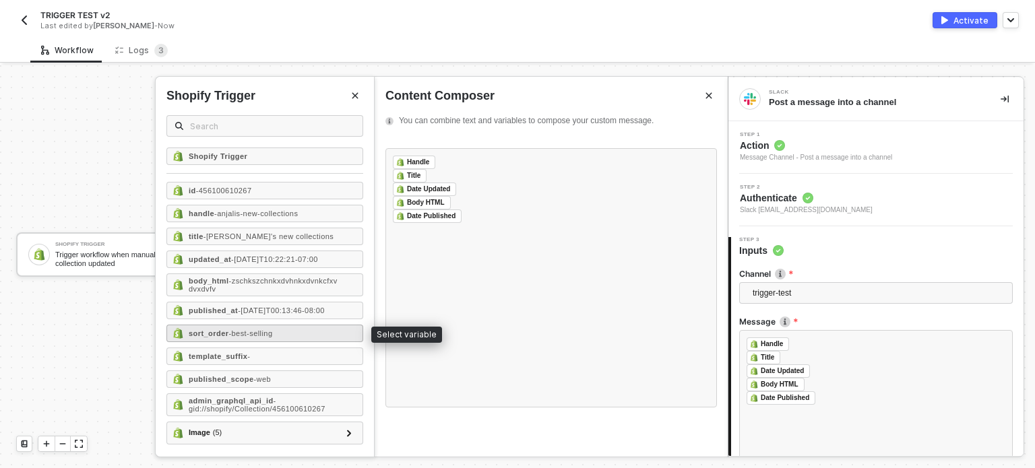
click at [257, 329] on span "- best-selling" at bounding box center [250, 333] width 44 height 8
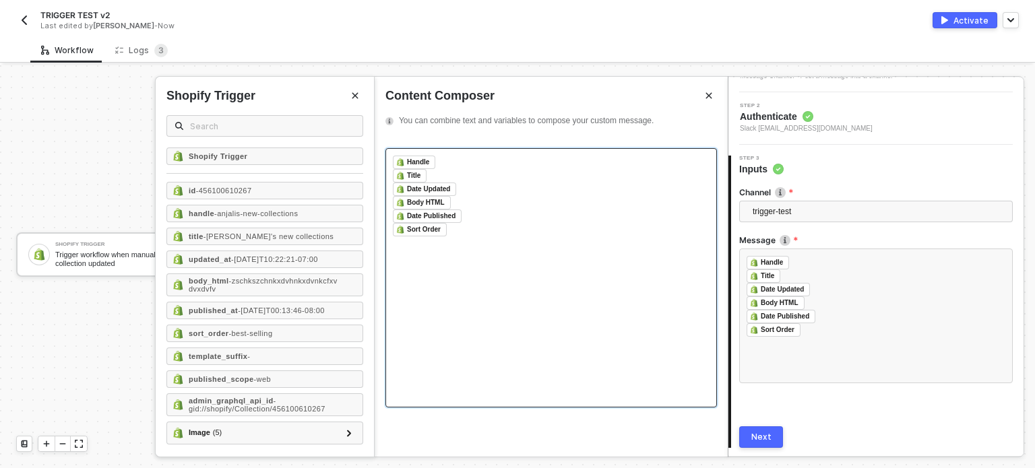
scroll to position [125, 0]
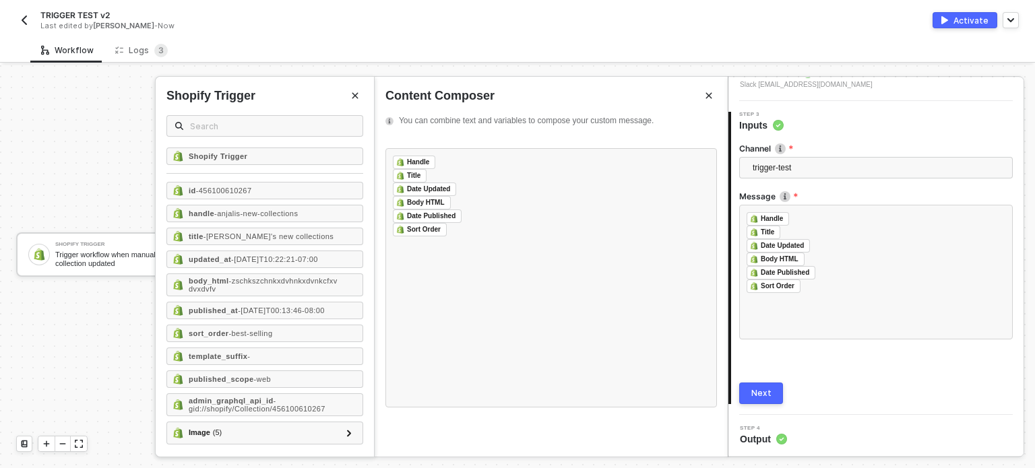
click at [757, 396] on div "Next" at bounding box center [761, 393] width 20 height 11
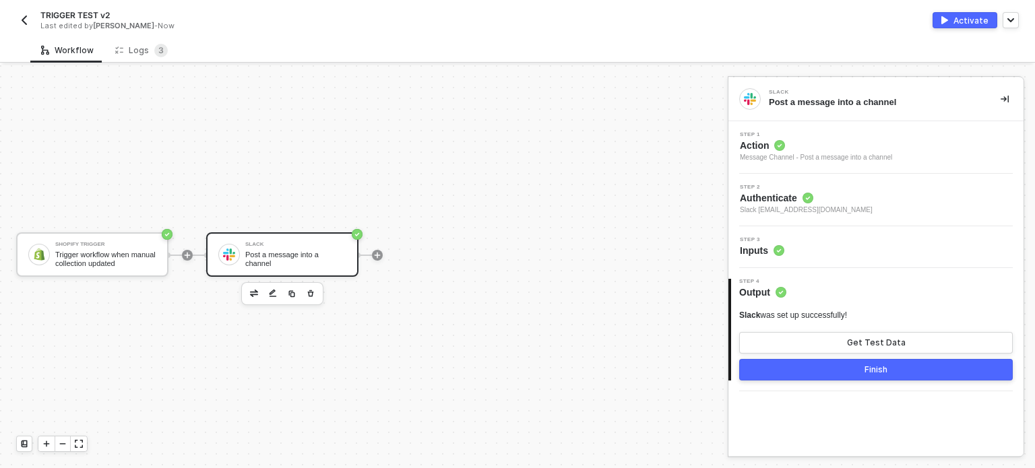
scroll to position [0, 0]
click at [973, 12] on button "Activate" at bounding box center [964, 20] width 65 height 16
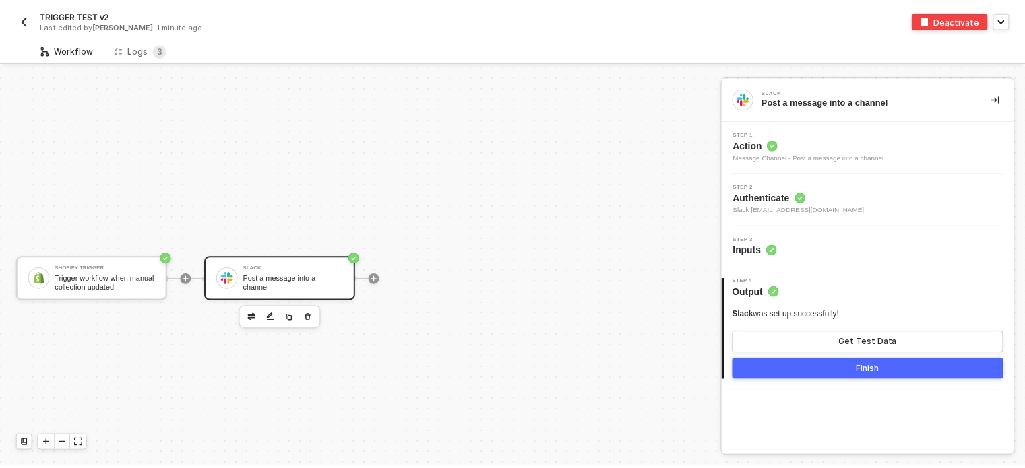
scroll to position [24, 0]
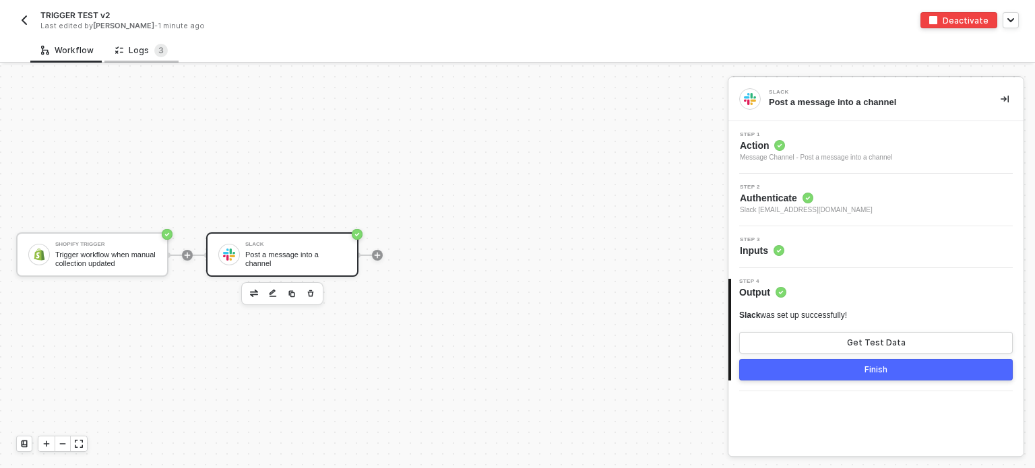
click at [148, 53] on div "Logs 3" at bounding box center [141, 50] width 53 height 13
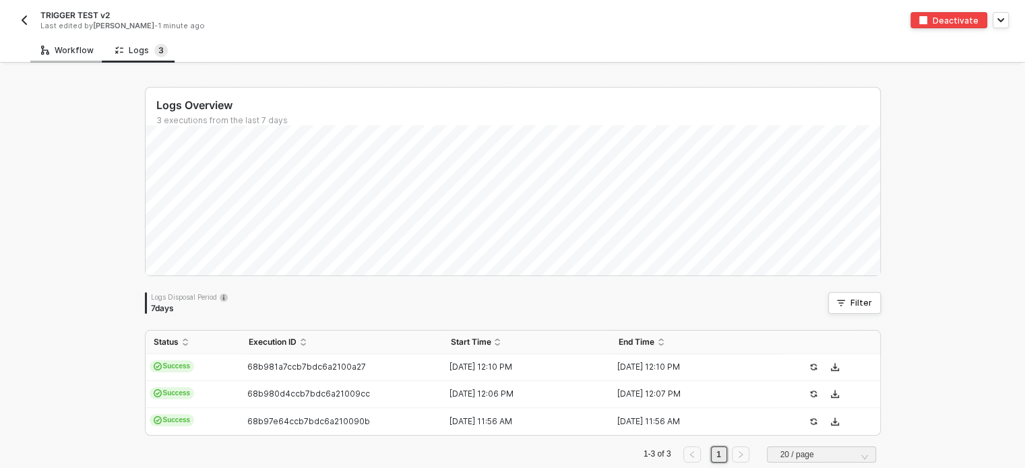
click at [62, 48] on div "Workflow" at bounding box center [67, 50] width 53 height 11
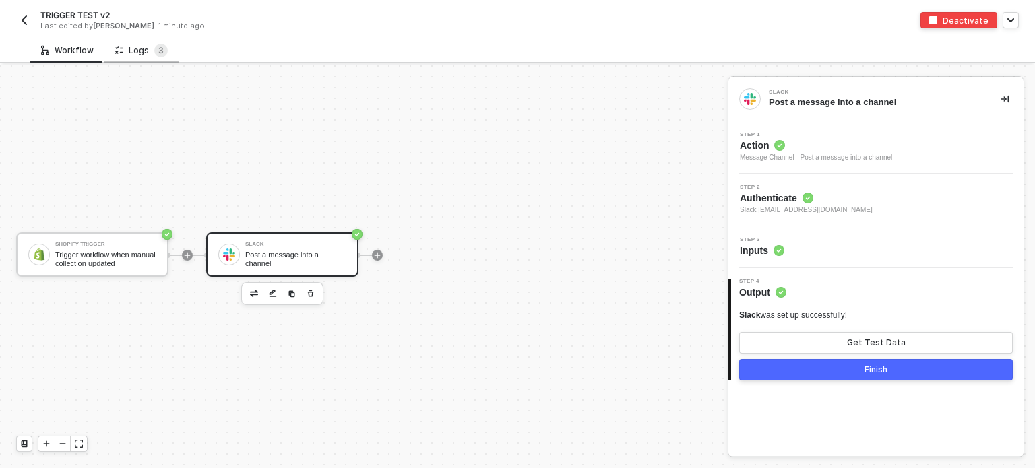
click at [137, 57] on div "Logs 3" at bounding box center [141, 50] width 53 height 13
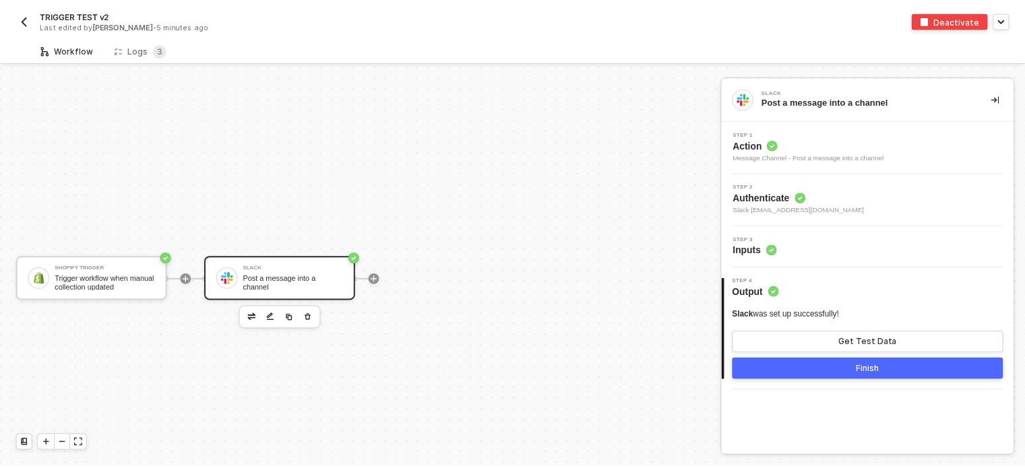
scroll to position [24, 0]
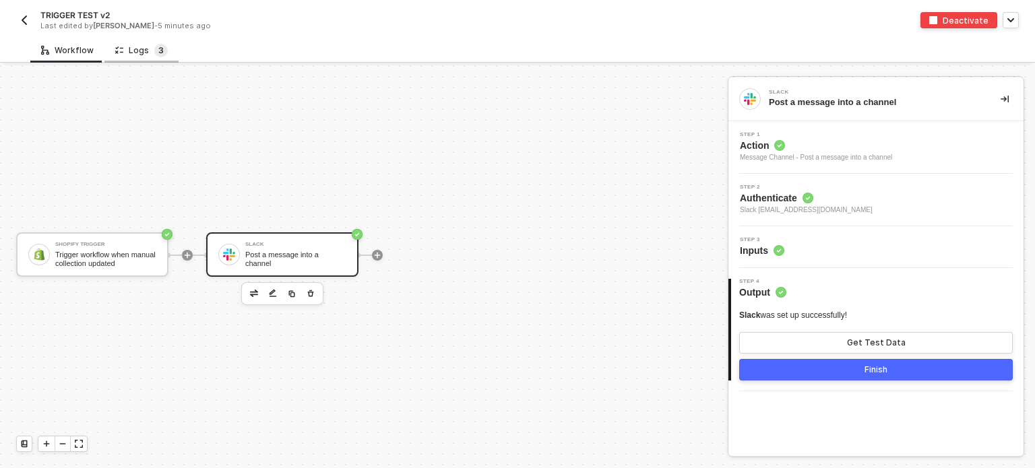
click at [158, 53] on span "3" at bounding box center [160, 50] width 5 height 10
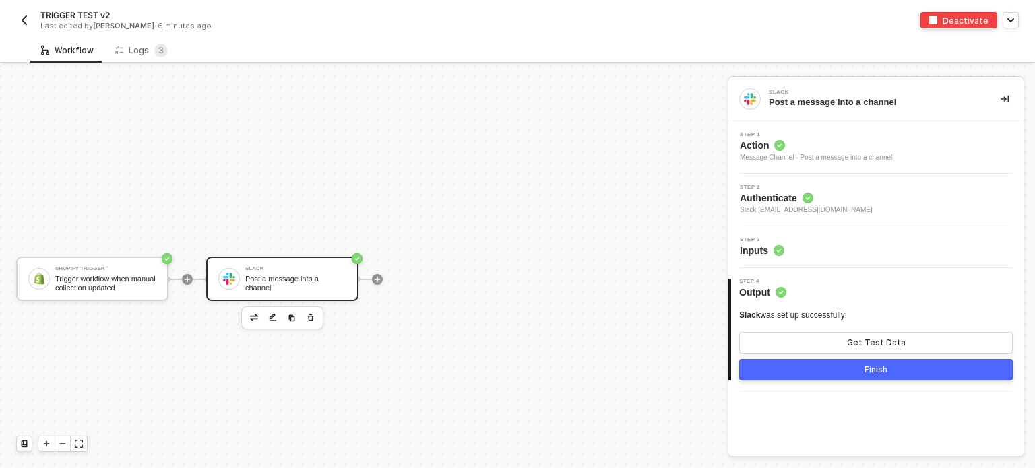
scroll to position [24, 0]
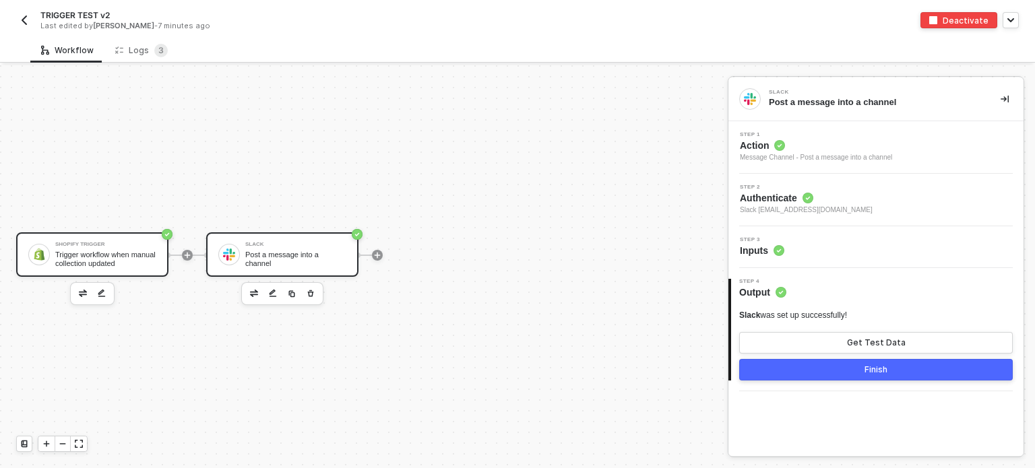
click at [132, 258] on div "Trigger workflow when manual collection updated" at bounding box center [105, 259] width 101 height 17
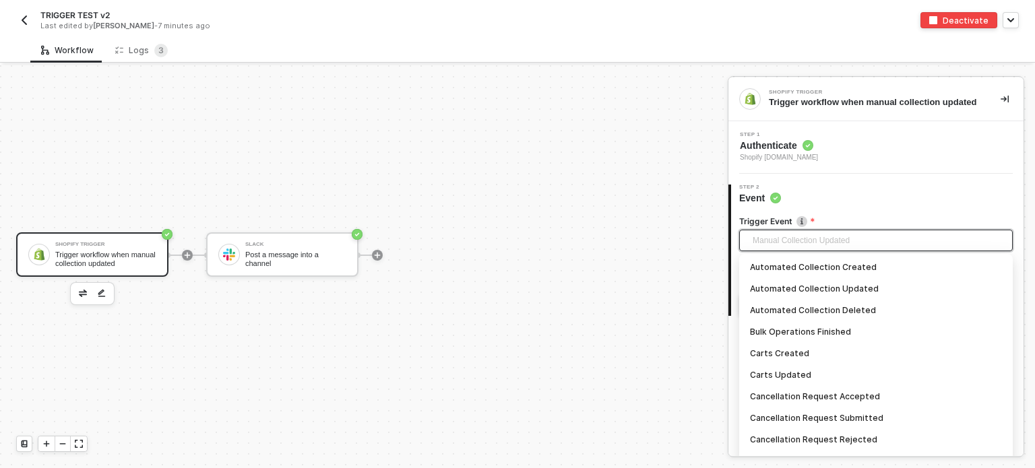
click at [765, 248] on span "Manual Collection Updated" at bounding box center [878, 240] width 252 height 20
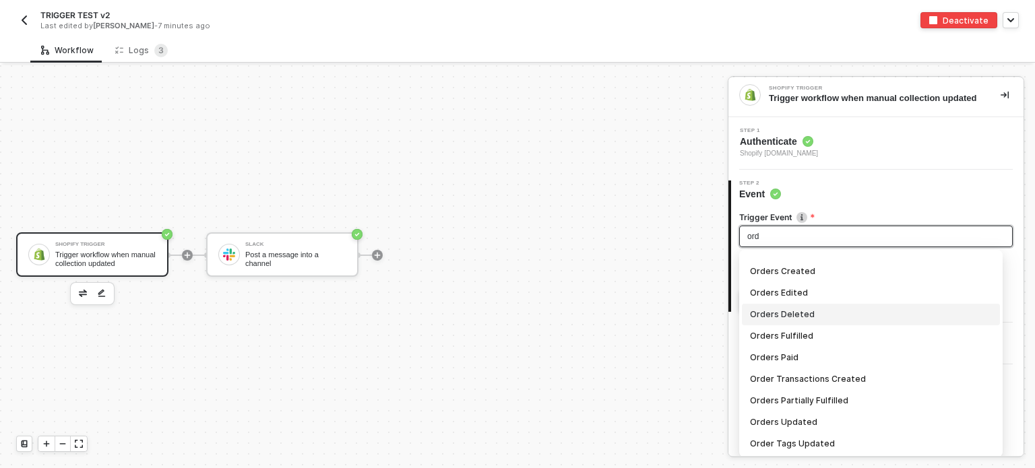
scroll to position [5, 0]
type input "ord"
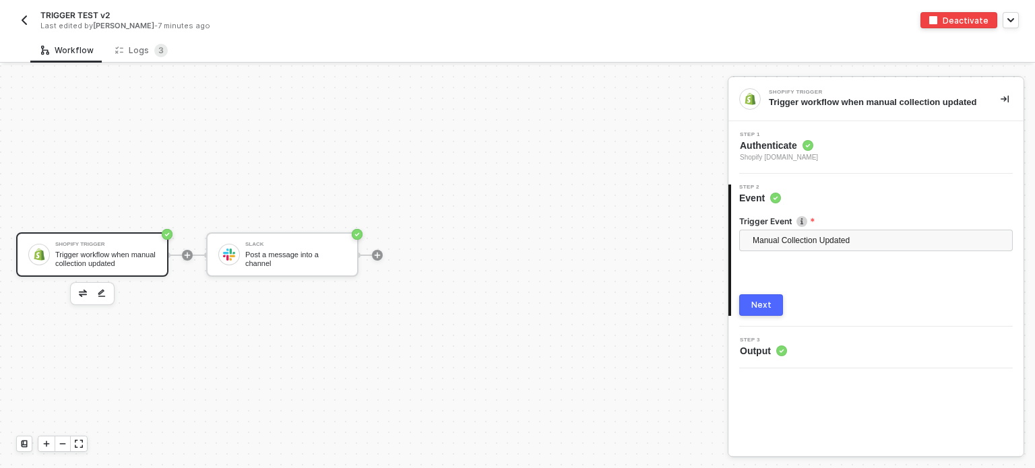
scroll to position [0, 0]
